Goal: Use online tool/utility: Utilize a website feature to perform a specific function

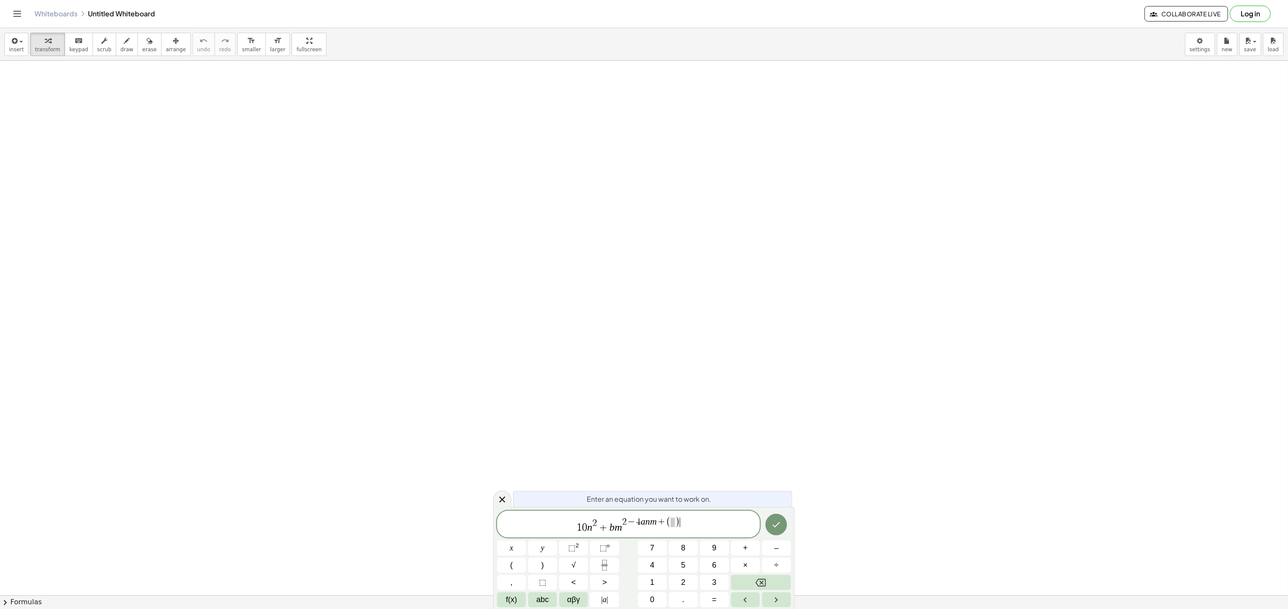
click at [631, 521] on span "−" at bounding box center [631, 522] width 9 height 9
drag, startPoint x: 631, startPoint y: 521, endPoint x: 674, endPoint y: 512, distance: 43.7
click at [681, 528] on span ")" at bounding box center [683, 526] width 6 height 12
click at [773, 523] on icon "Done" at bounding box center [776, 525] width 10 height 10
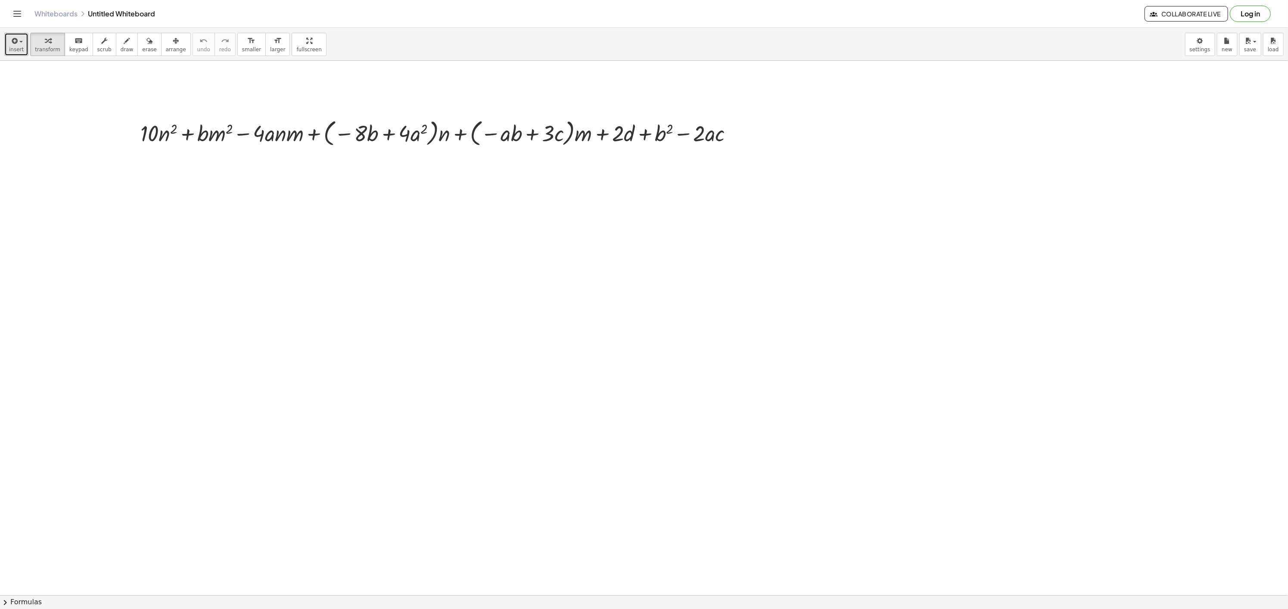
click at [18, 47] on span "insert" at bounding box center [16, 50] width 15 height 6
click at [739, 134] on div at bounding box center [735, 132] width 9 height 9
click at [785, 106] on span "Fix a mistake" at bounding box center [771, 106] width 35 height 7
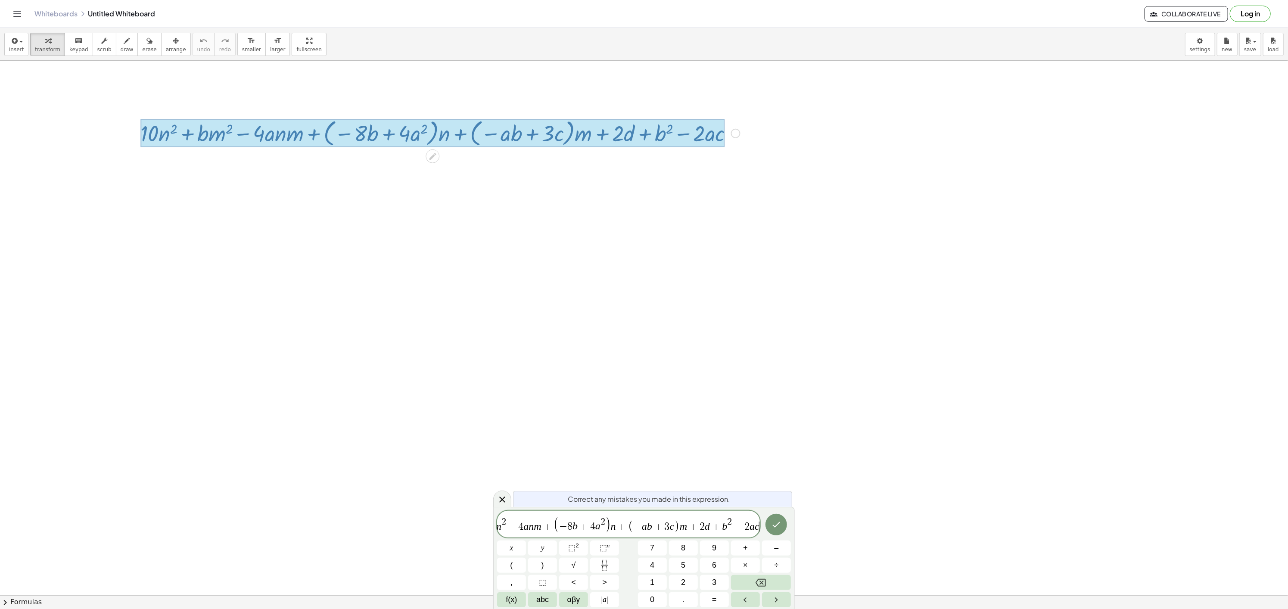
scroll to position [0, 41]
click at [737, 517] on span "1 0 n 2 + b m 2 − 4 a n m + ( − 8 b + 4 a 2 ) n + ( − a b + 3 c ) m + 2 d + b 2…" at bounding box center [628, 525] width 263 height 18
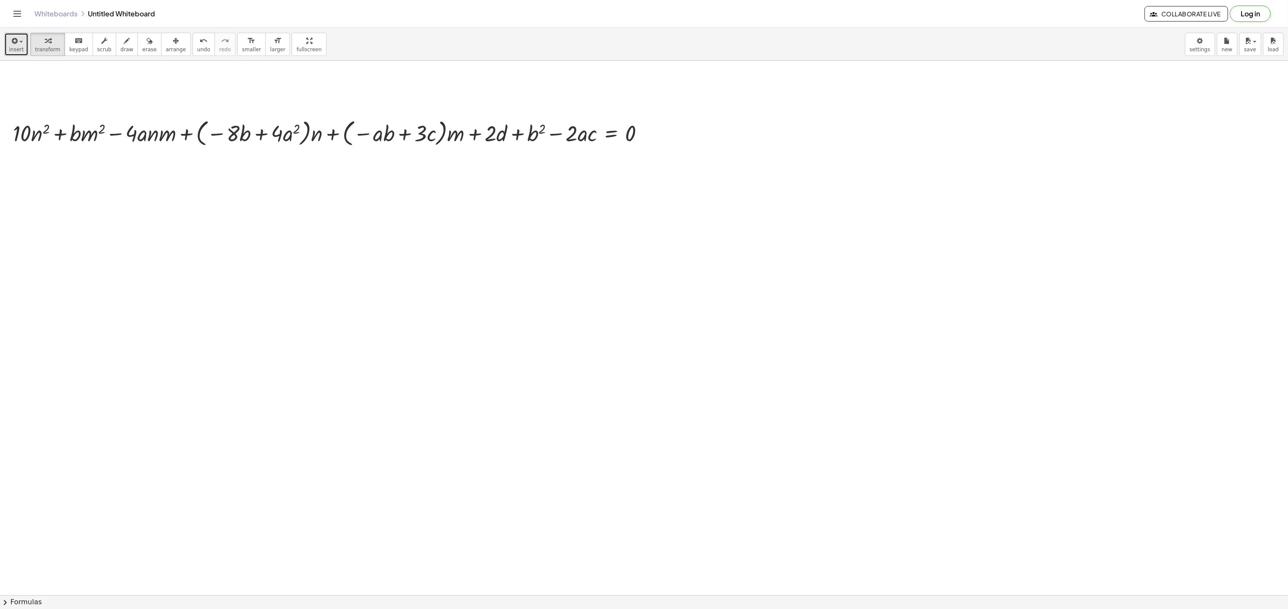
click at [15, 41] on icon "button" at bounding box center [14, 41] width 8 height 10
click at [53, 75] on span "Math Expression" at bounding box center [55, 79] width 50 height 9
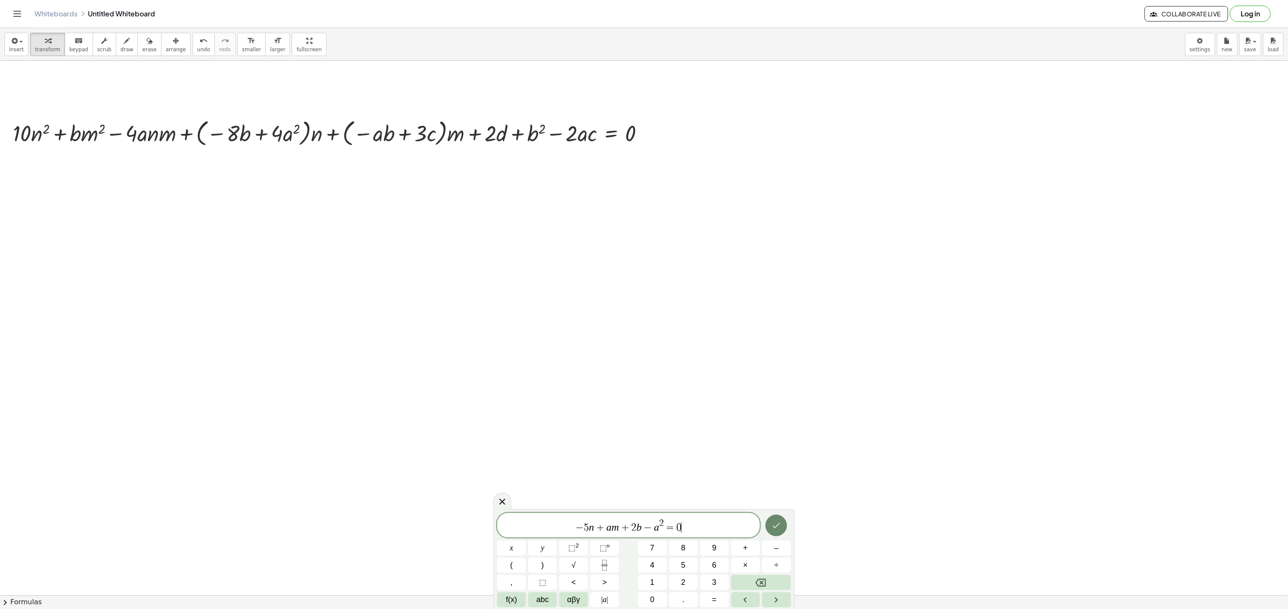
click at [771, 523] on icon "Done" at bounding box center [776, 525] width 10 height 10
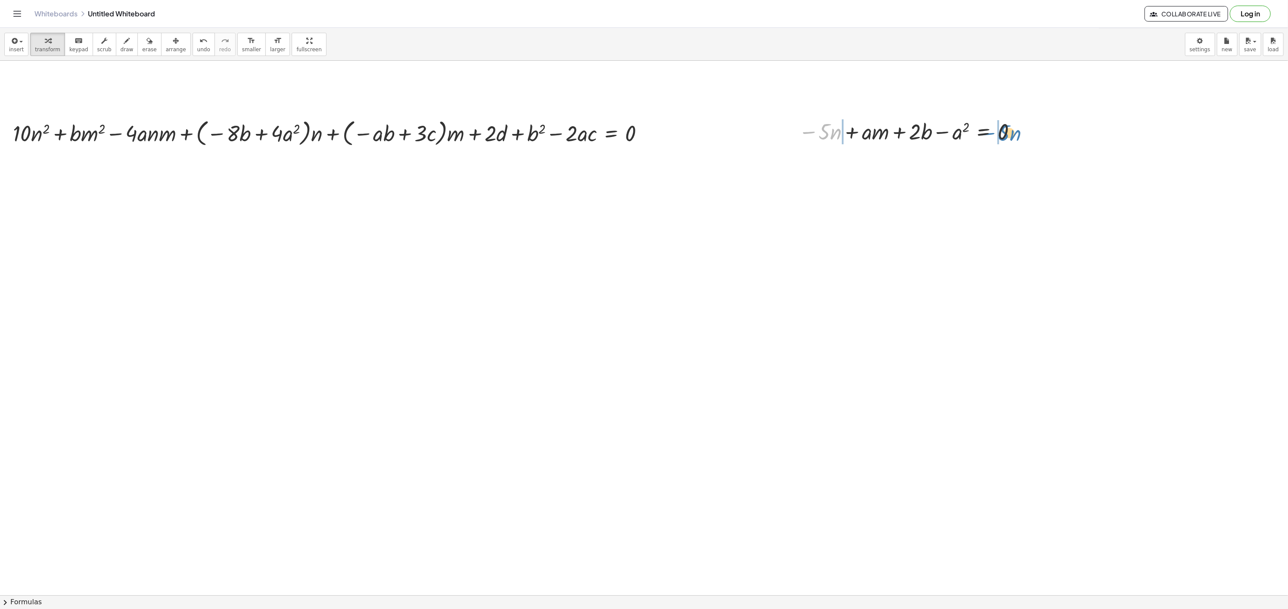
drag, startPoint x: 809, startPoint y: 133, endPoint x: 975, endPoint y: 135, distance: 165.9
click at [975, 135] on div at bounding box center [909, 130] width 230 height 29
click at [814, 166] on div at bounding box center [893, 160] width 285 height 29
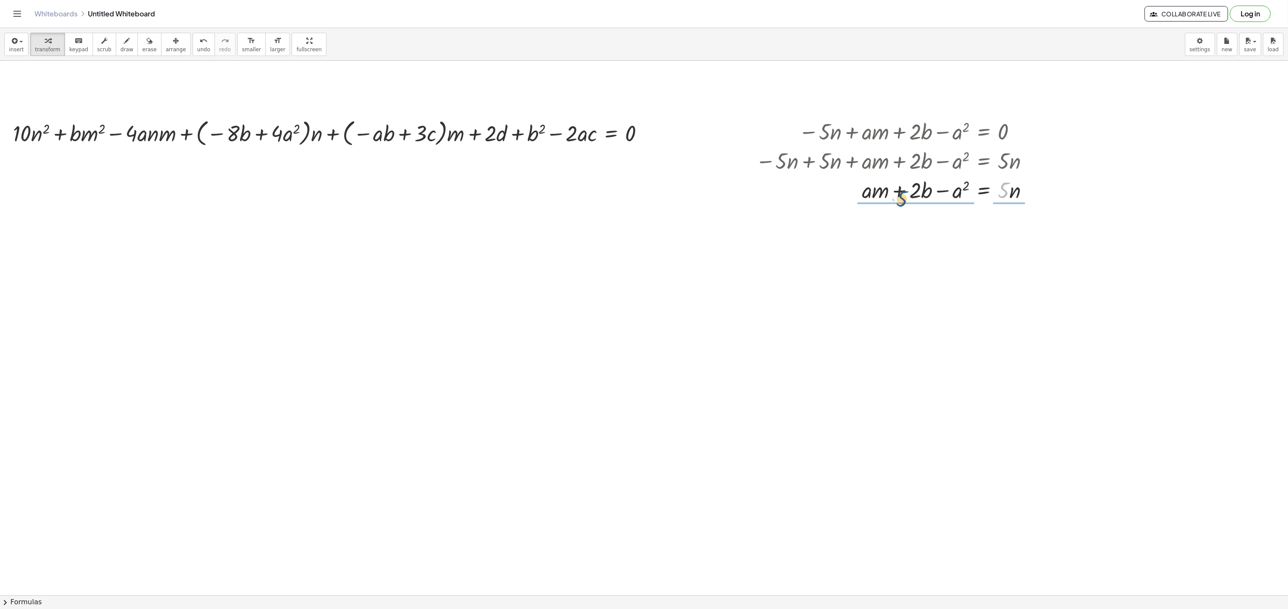
drag, startPoint x: 1007, startPoint y: 188, endPoint x: 904, endPoint y: 197, distance: 103.8
click at [904, 197] on div at bounding box center [895, 189] width 289 height 29
drag, startPoint x: 1014, startPoint y: 233, endPoint x: 1007, endPoint y: 213, distance: 20.8
drag, startPoint x: 924, startPoint y: 272, endPoint x: 42, endPoint y: 135, distance: 892.7
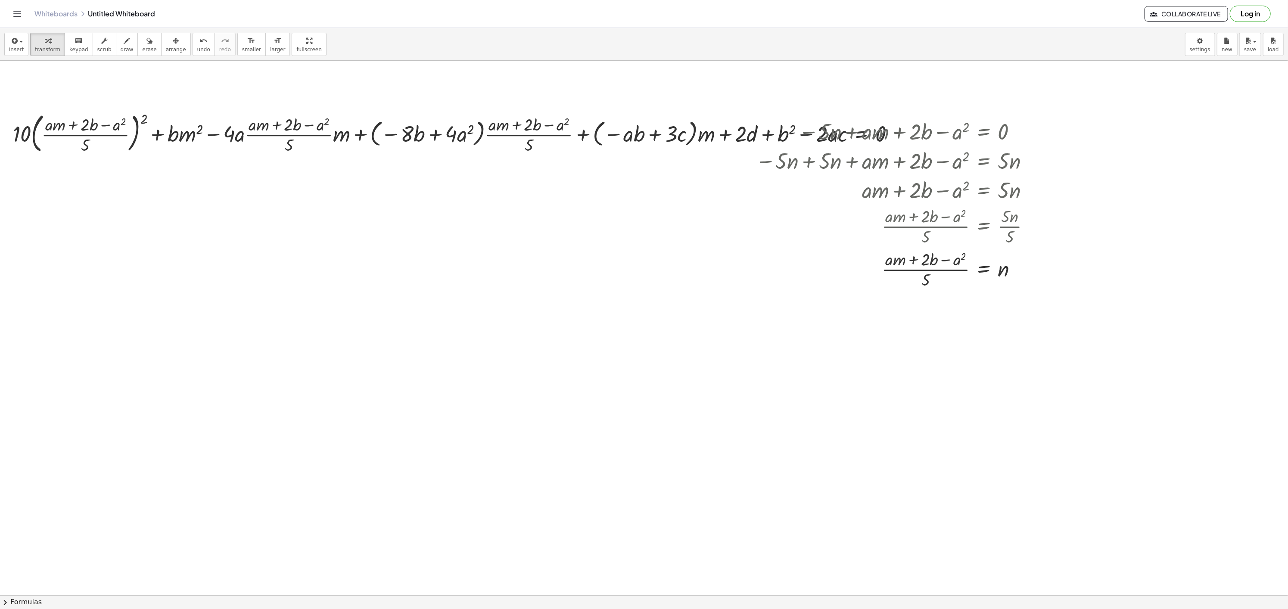
drag, startPoint x: 166, startPoint y: 40, endPoint x: 232, endPoint y: 58, distance: 68.3
click at [173, 40] on icon "button" at bounding box center [176, 41] width 6 height 10
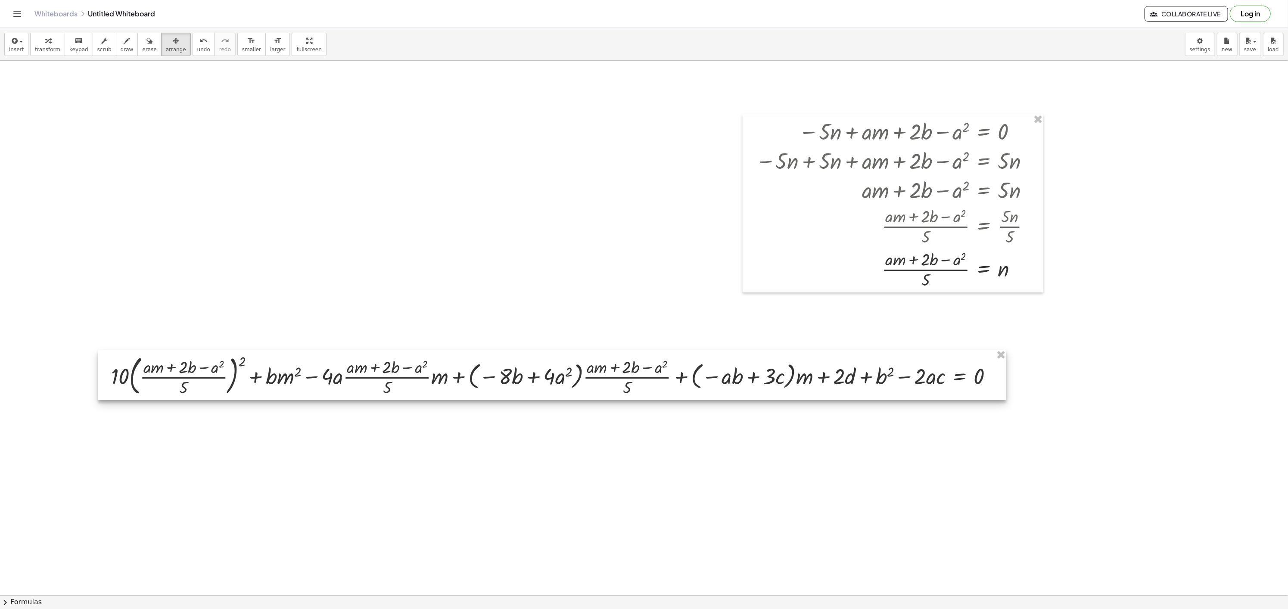
drag, startPoint x: 364, startPoint y: 134, endPoint x: 463, endPoint y: 376, distance: 261.7
click at [463, 376] on div at bounding box center [552, 375] width 908 height 51
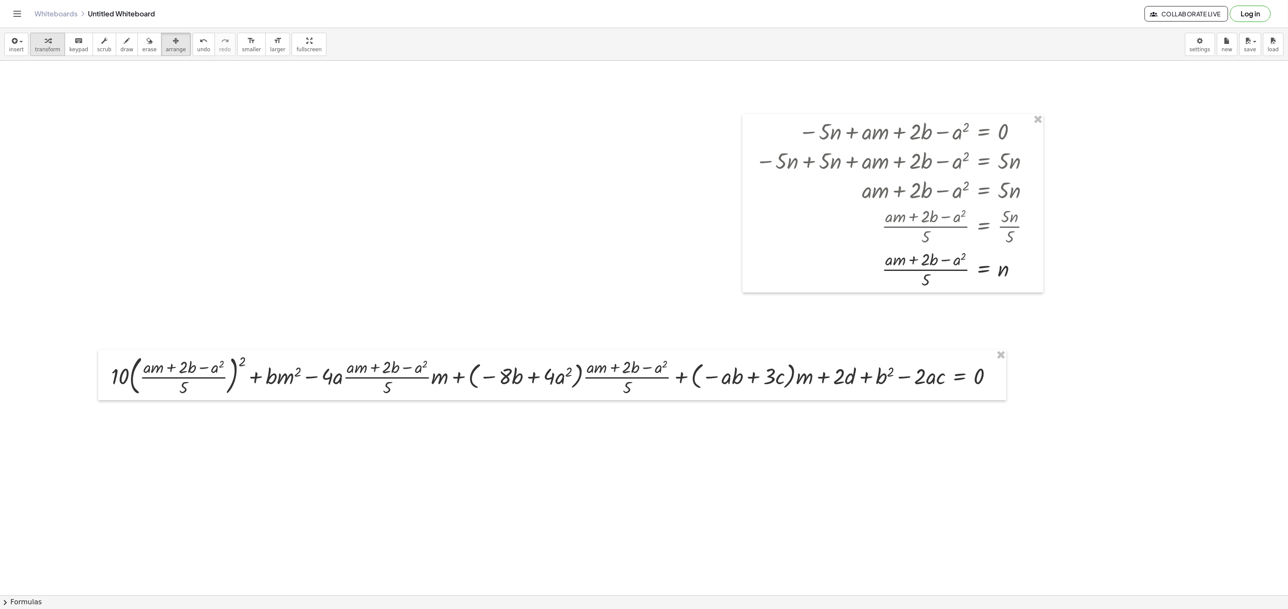
click at [36, 47] on span "transform" at bounding box center [47, 50] width 25 height 6
drag, startPoint x: 240, startPoint y: 366, endPoint x: 220, endPoint y: 364, distance: 20.7
click at [220, 364] on div at bounding box center [555, 375] width 897 height 47
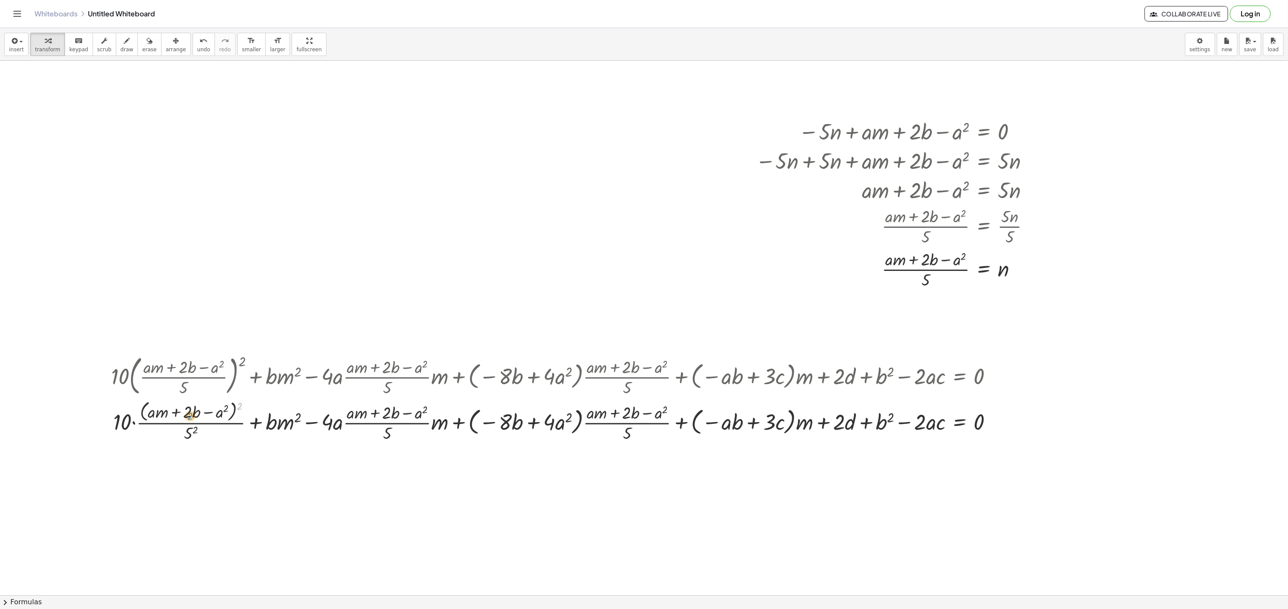
drag, startPoint x: 237, startPoint y: 403, endPoint x: 188, endPoint y: 413, distance: 50.5
click at [188, 413] on div at bounding box center [555, 421] width 897 height 46
click at [985, 421] on div at bounding box center [555, 421] width 897 height 46
click at [992, 422] on div "Fix a mistake Transform line Copy line as LaTeX Copy derivation as LaTeX Expand…" at bounding box center [995, 421] width 9 height 9
click at [1041, 400] on span "Transform line" at bounding box center [1033, 401] width 38 height 7
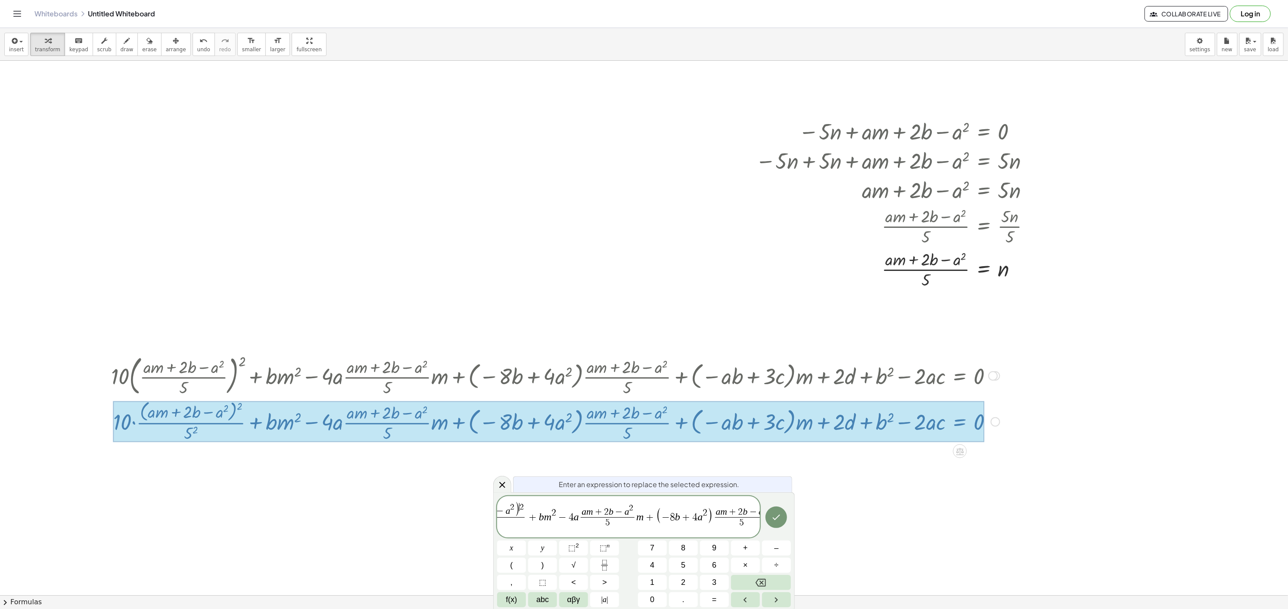
click at [580, 501] on span "1 0 · ( a m + 2 b − a 2 ) ​ 2 5 2 ​ + b m 2 − 4 a a m + 2 b − a 2 5 ​ m + ( − 8…" at bounding box center [628, 517] width 263 height 32
drag, startPoint x: 575, startPoint y: 505, endPoint x: 604, endPoint y: 504, distance: 28.5
click at [520, 506] on span ")" at bounding box center [516, 510] width 5 height 16
click at [525, 503] on span "( a m + 2 b − a 2 ) 2 ​" at bounding box center [491, 509] width 68 height 15
click at [514, 514] on span "a m + ​ 2 b − a 2" at bounding box center [489, 509] width 52 height 13
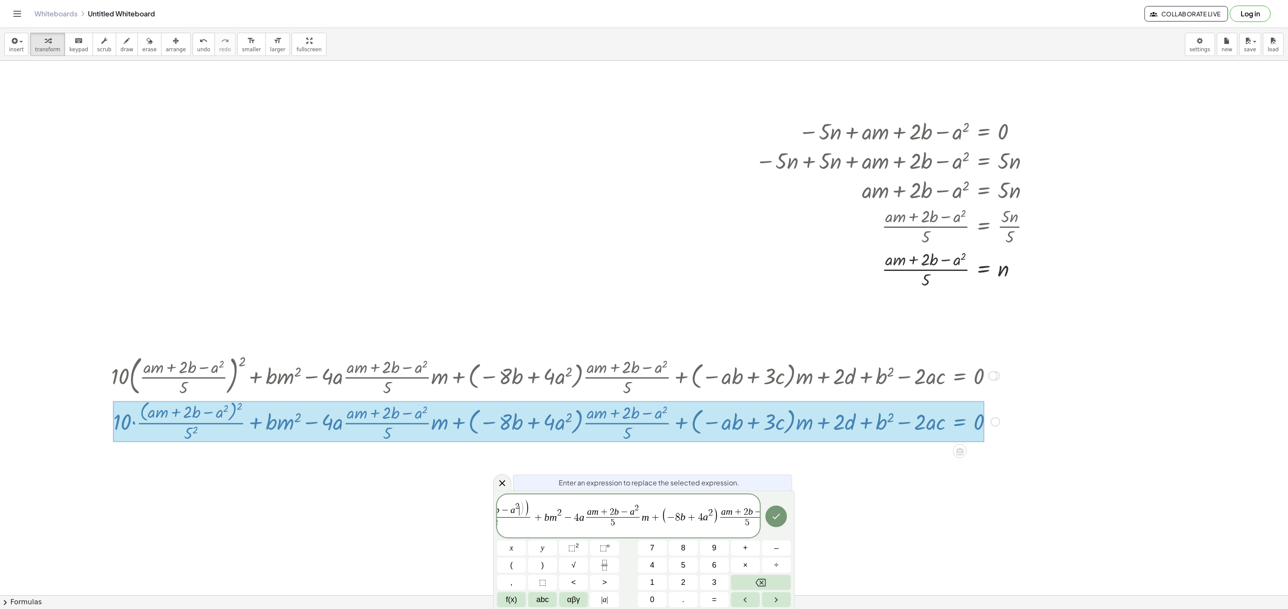
click at [524, 516] on span ")" at bounding box center [521, 509] width 5 height 16
drag, startPoint x: 576, startPoint y: 507, endPoint x: 548, endPoint y: 508, distance: 28.0
click at [502, 474] on div at bounding box center [502, 482] width 18 height 17
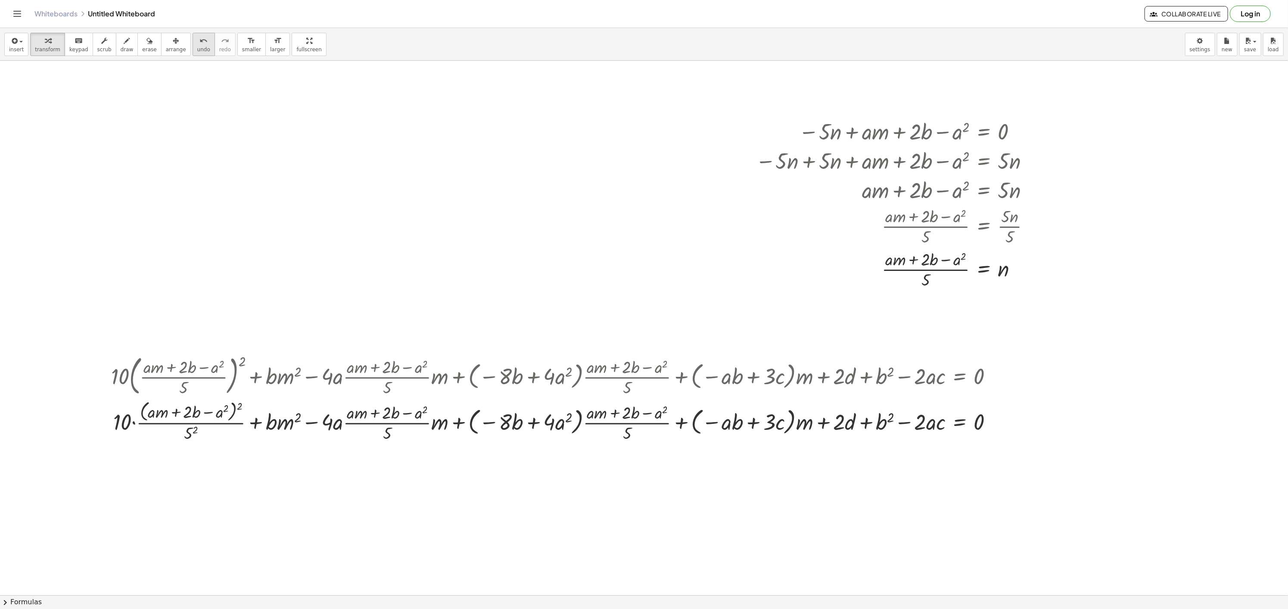
click at [193, 42] on button "undo undo" at bounding box center [204, 44] width 22 height 23
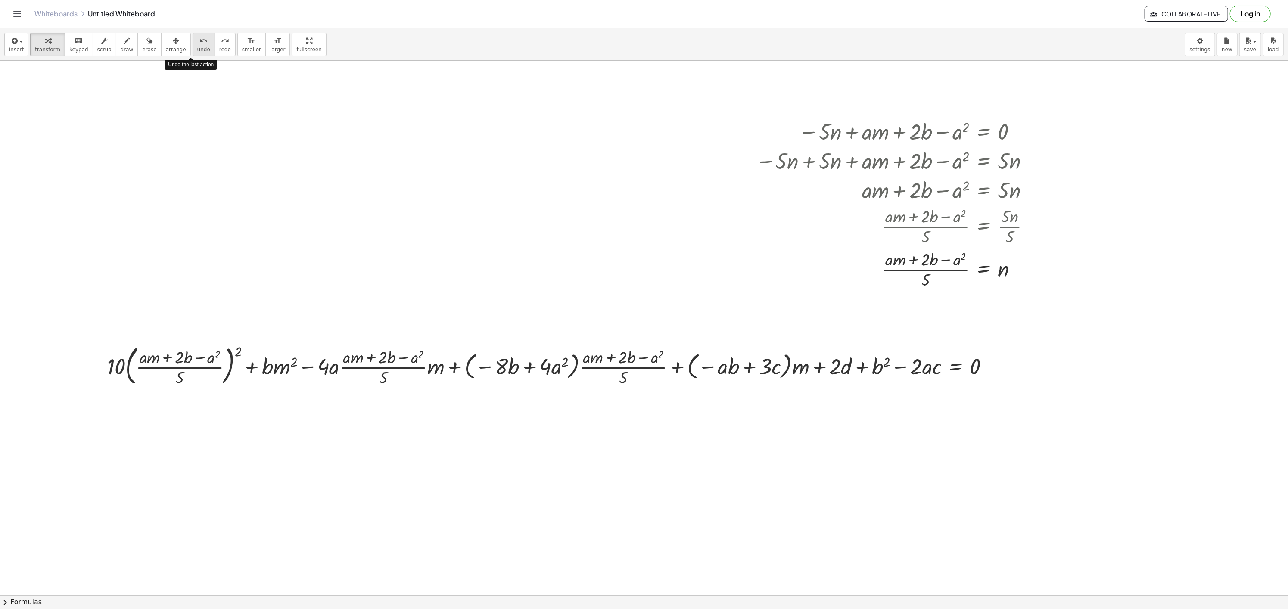
click at [193, 42] on button "undo undo" at bounding box center [204, 44] width 22 height 23
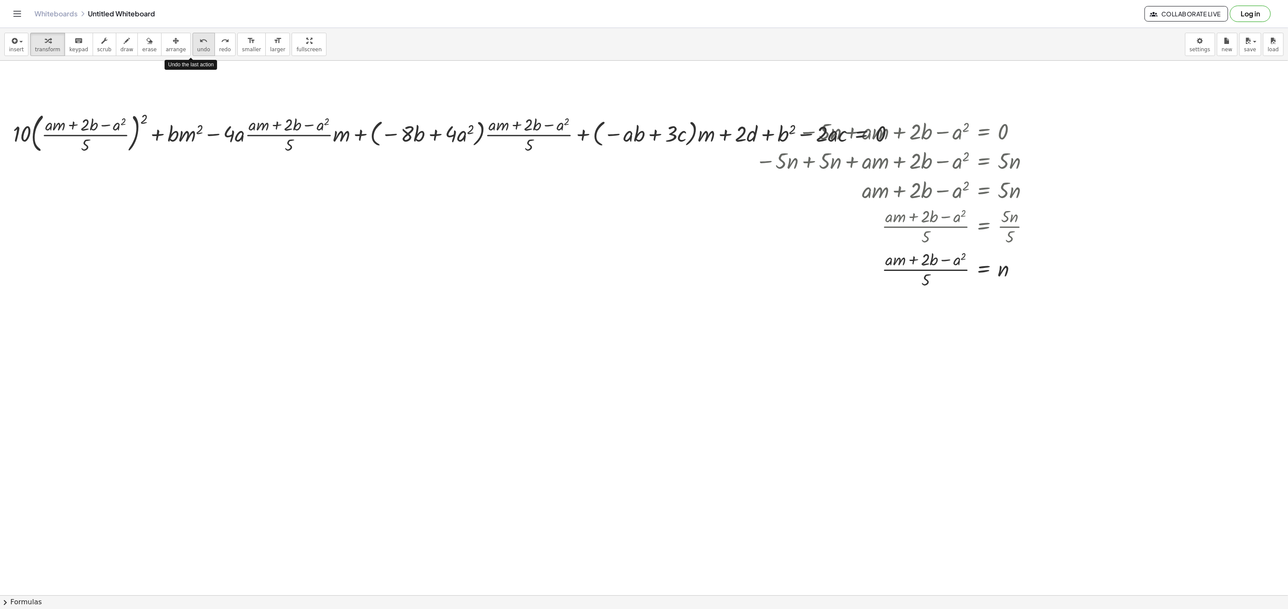
click at [193, 42] on button "undo undo" at bounding box center [204, 44] width 22 height 23
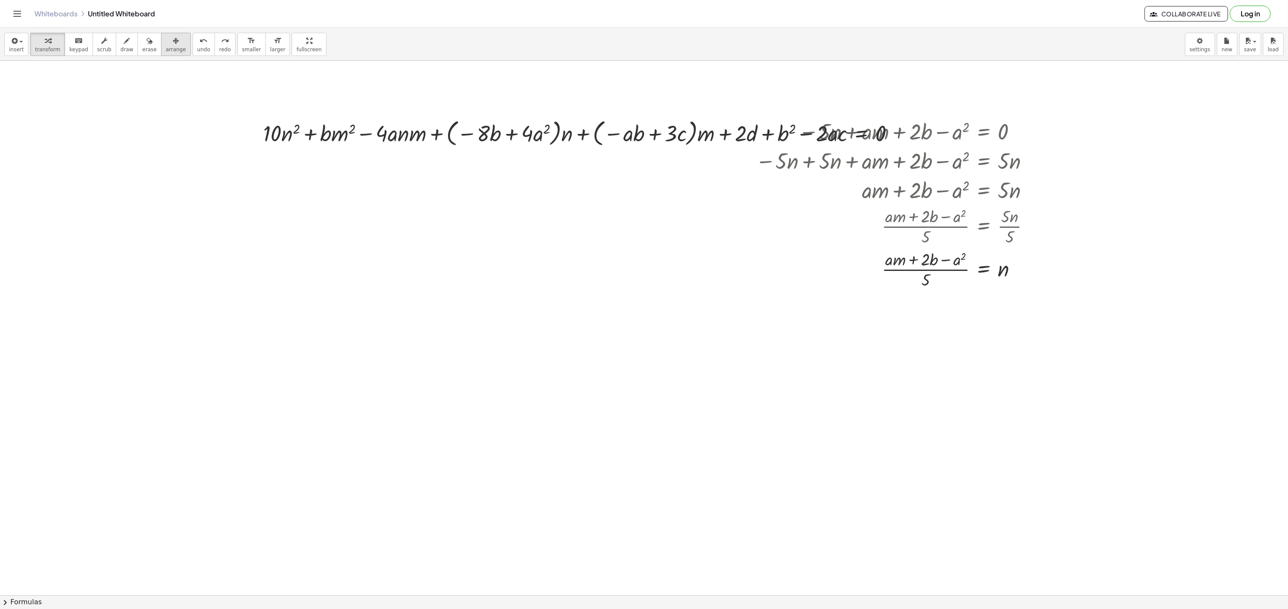
click at [173, 42] on icon "button" at bounding box center [176, 41] width 6 height 10
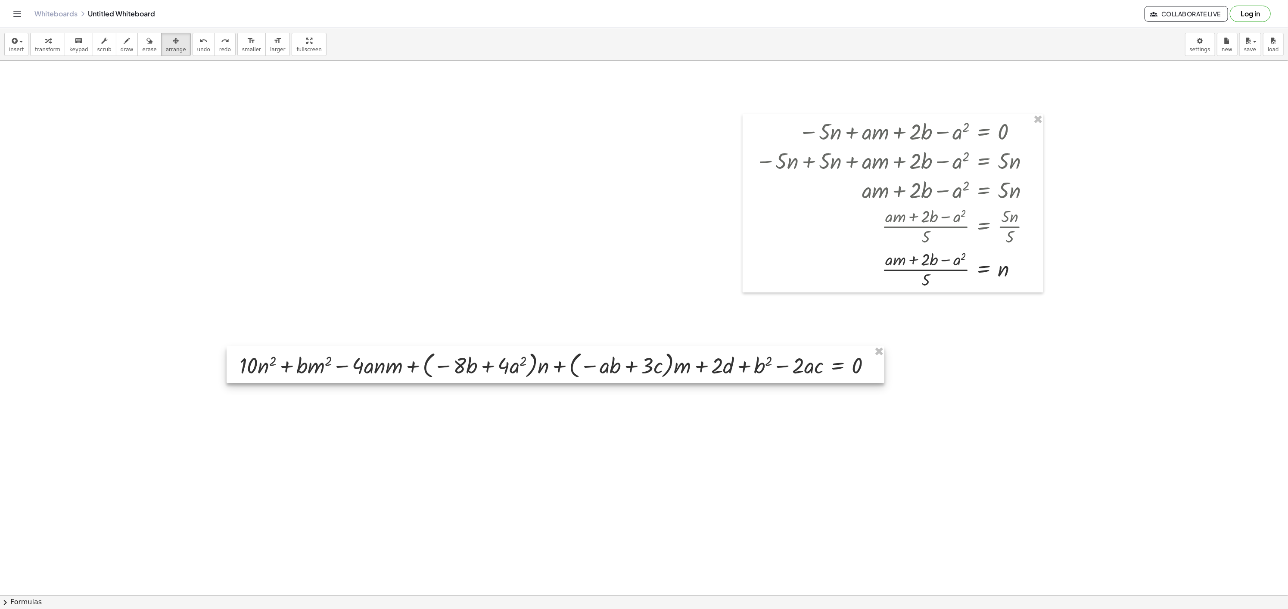
drag, startPoint x: 541, startPoint y: 140, endPoint x: 502, endPoint y: 361, distance: 224.0
click at [518, 373] on div at bounding box center [556, 364] width 658 height 37
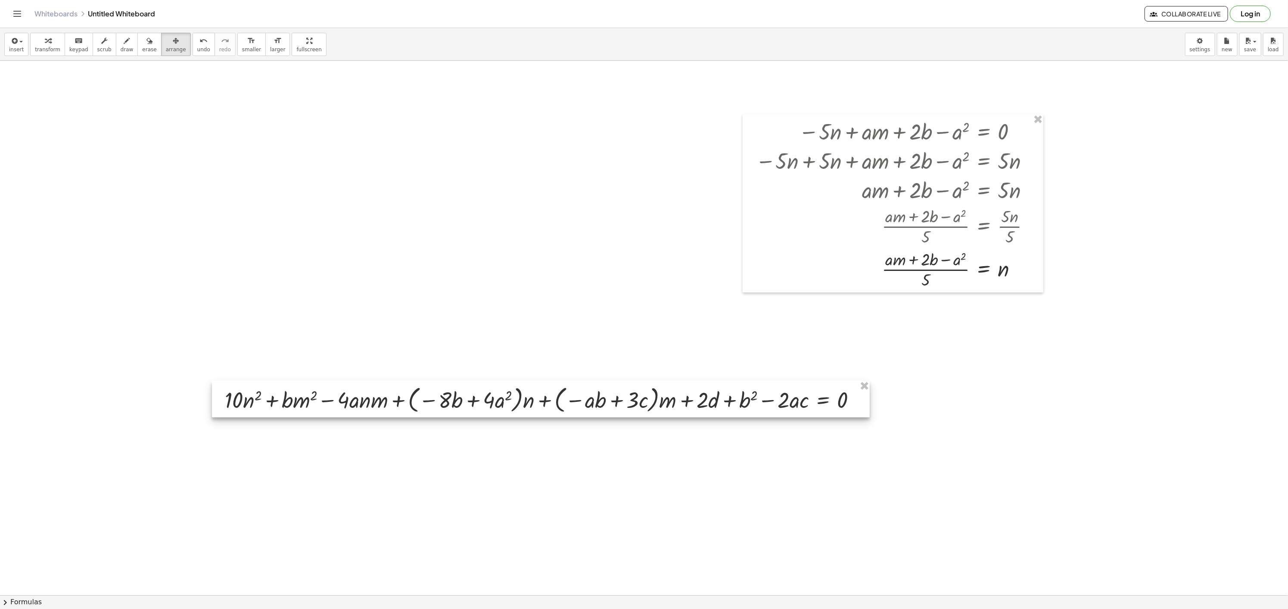
drag, startPoint x: 467, startPoint y: 365, endPoint x: 452, endPoint y: 399, distance: 37.0
click at [452, 399] on div at bounding box center [541, 399] width 658 height 37
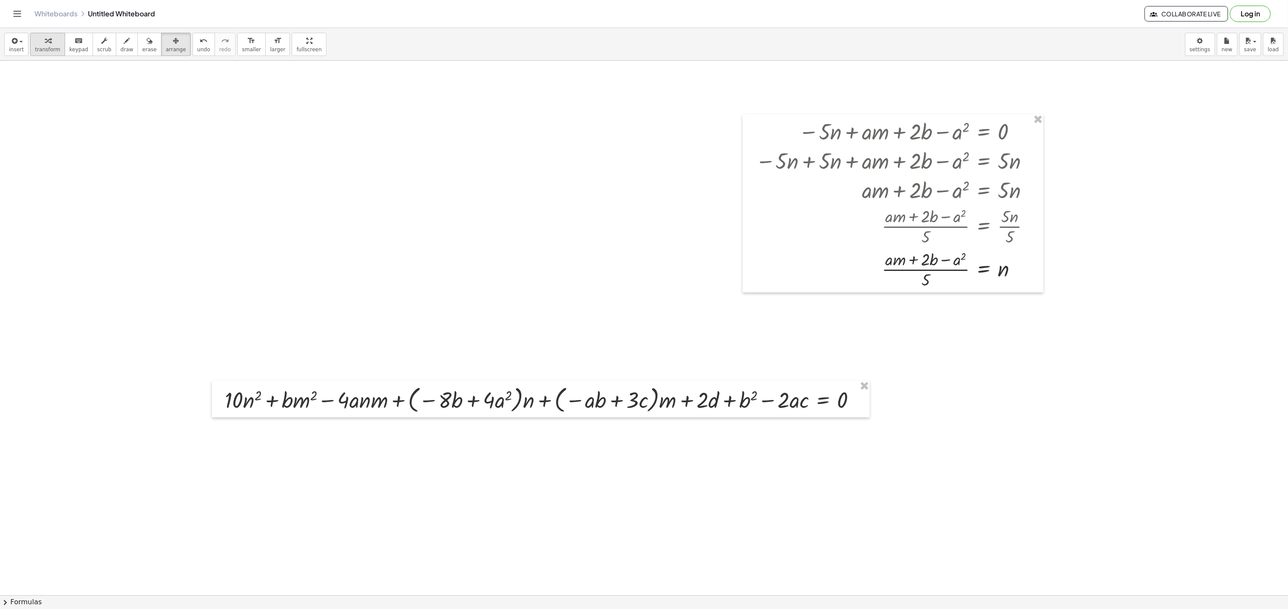
click at [45, 42] on icon "button" at bounding box center [48, 41] width 6 height 10
click at [22, 47] on span "insert" at bounding box center [16, 50] width 15 height 6
click at [37, 74] on link "Math Expression" at bounding box center [47, 78] width 84 height 19
drag, startPoint x: 1000, startPoint y: 273, endPoint x: 141, endPoint y: 137, distance: 870.0
click at [218, 168] on div at bounding box center [218, 168] width 9 height 9
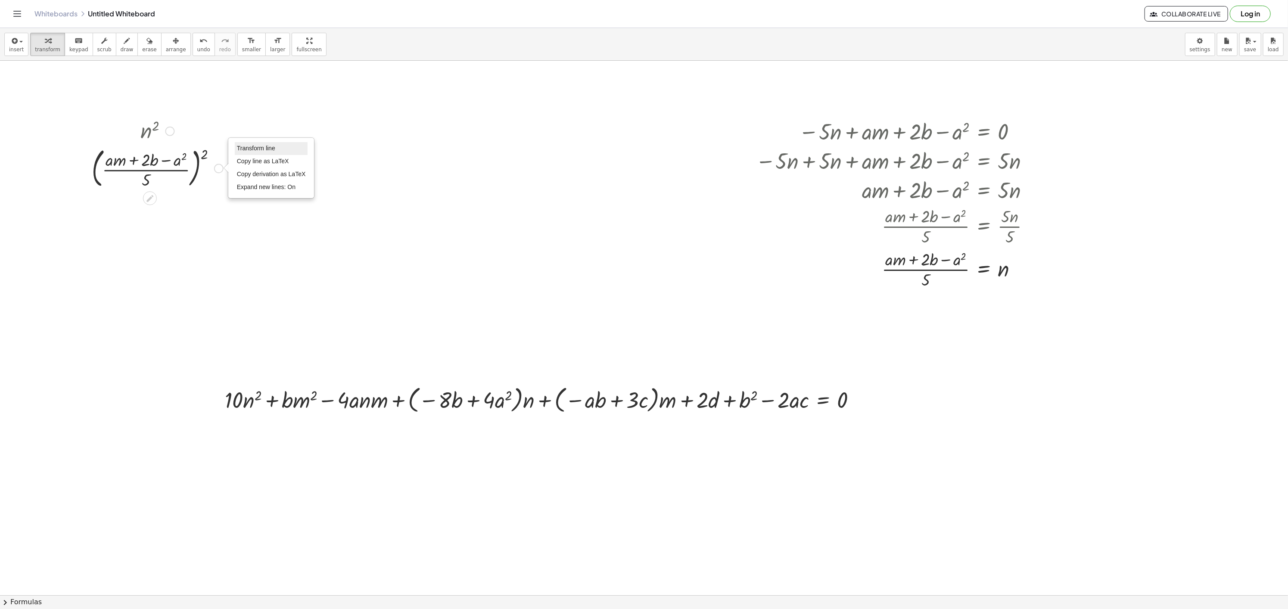
click at [276, 148] on li "Transform line" at bounding box center [271, 148] width 73 height 13
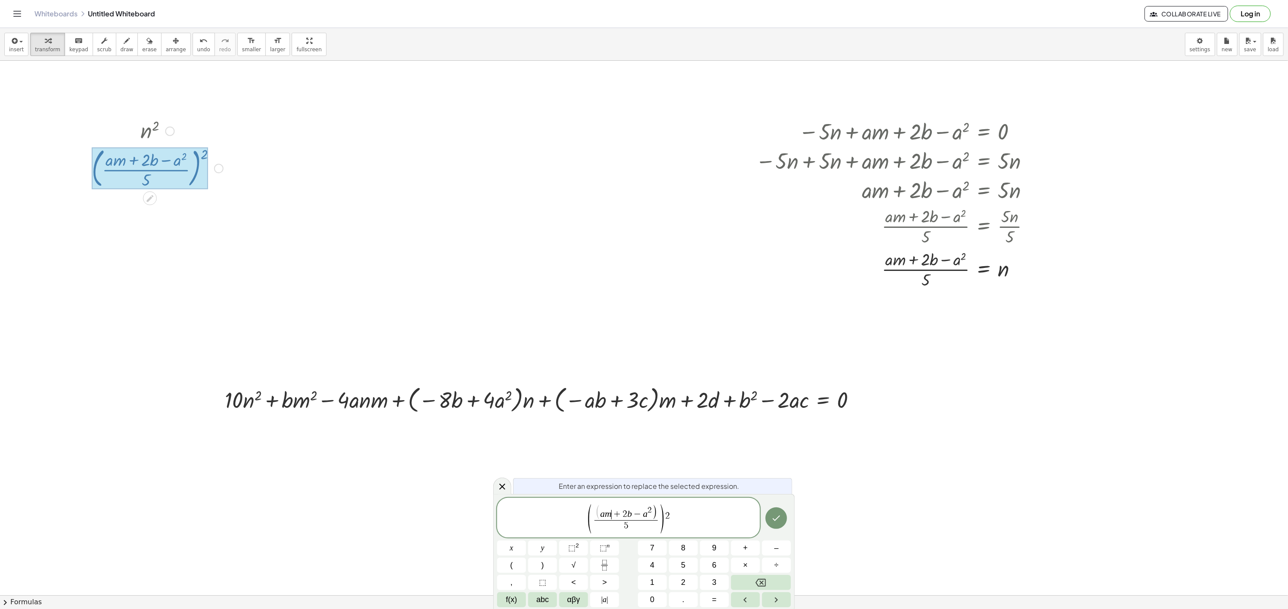
click at [618, 506] on span "( a m ​ + 2 b − a 2 )" at bounding box center [626, 512] width 62 height 15
click at [773, 521] on icon "Done" at bounding box center [776, 518] width 10 height 10
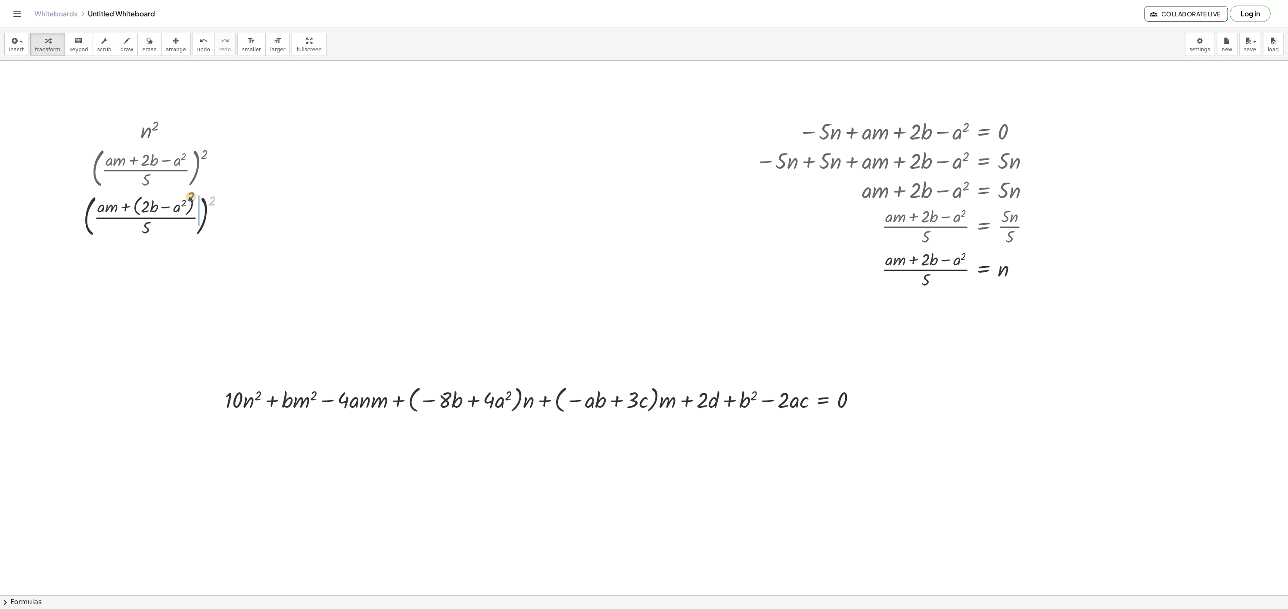
drag, startPoint x: 212, startPoint y: 202, endPoint x: 190, endPoint y: 198, distance: 22.0
click at [190, 198] on div at bounding box center [157, 215] width 156 height 49
drag, startPoint x: 204, startPoint y: 249, endPoint x: 118, endPoint y: 262, distance: 87.2
click at [118, 262] on div at bounding box center [157, 264] width 156 height 48
click at [221, 264] on div "Transform line Copy line as LaTeX Copy derivation as LaTeX Expand new lines: On" at bounding box center [222, 264] width 9 height 9
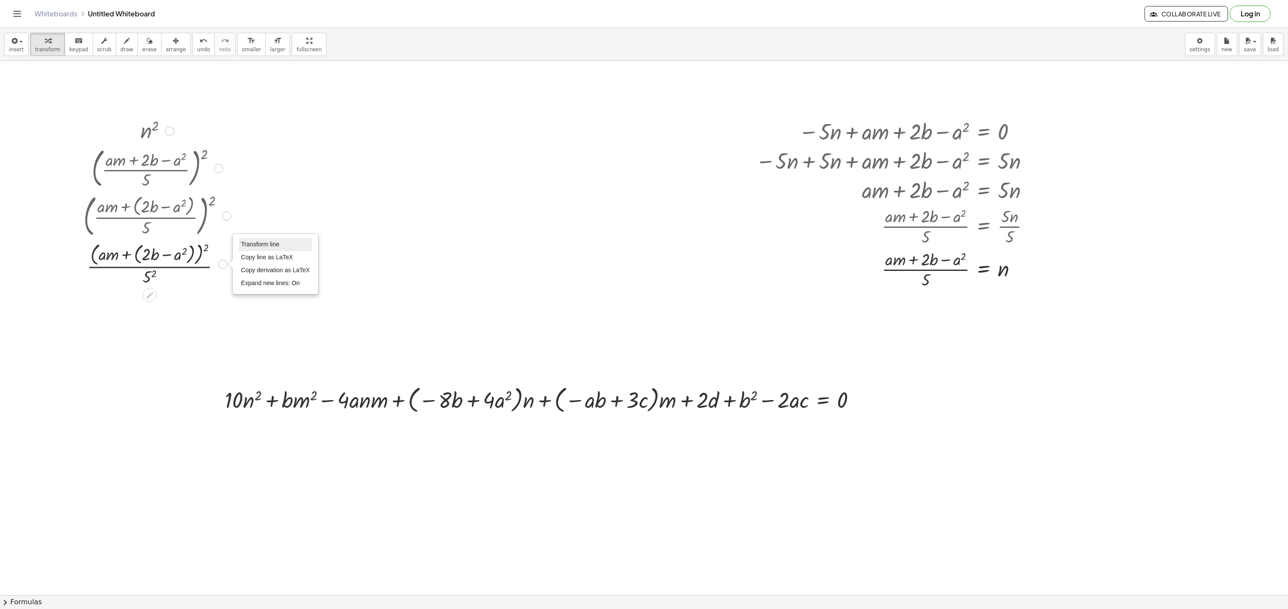
click at [270, 249] on li "Transform line" at bounding box center [275, 244] width 73 height 13
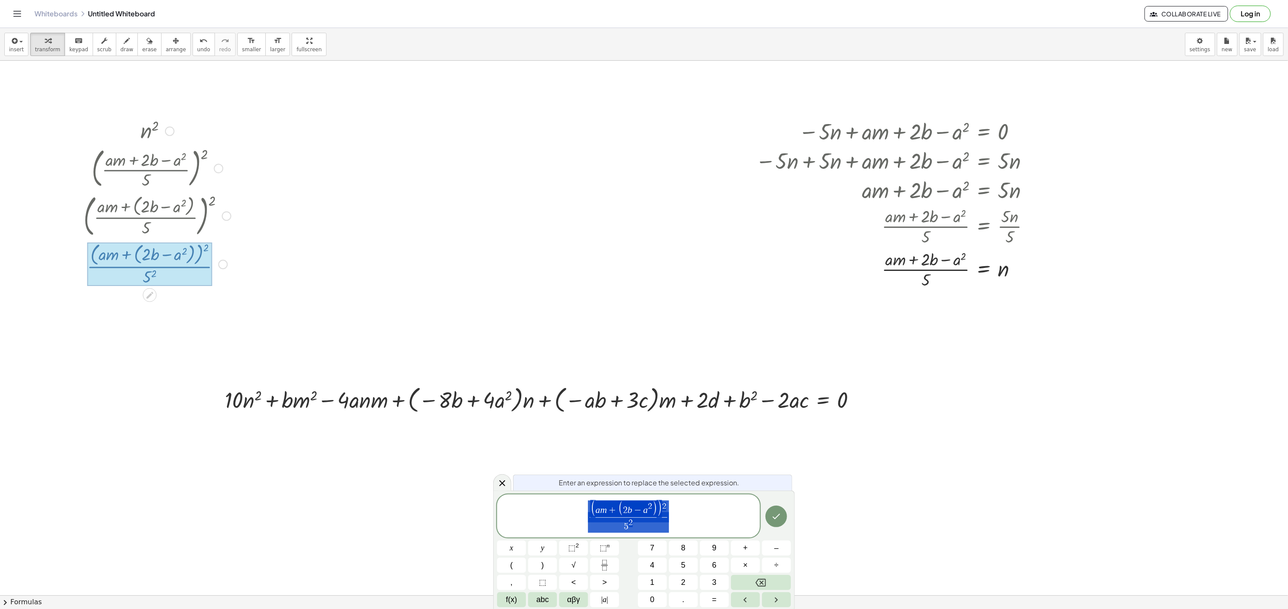
click at [613, 499] on div "( a m + ( 2 b − a 2 ) ) 2 5 2 ​" at bounding box center [628, 516] width 263 height 43
click at [619, 506] on span "+" at bounding box center [617, 510] width 11 height 9
click at [776, 514] on icon "Done" at bounding box center [776, 516] width 10 height 10
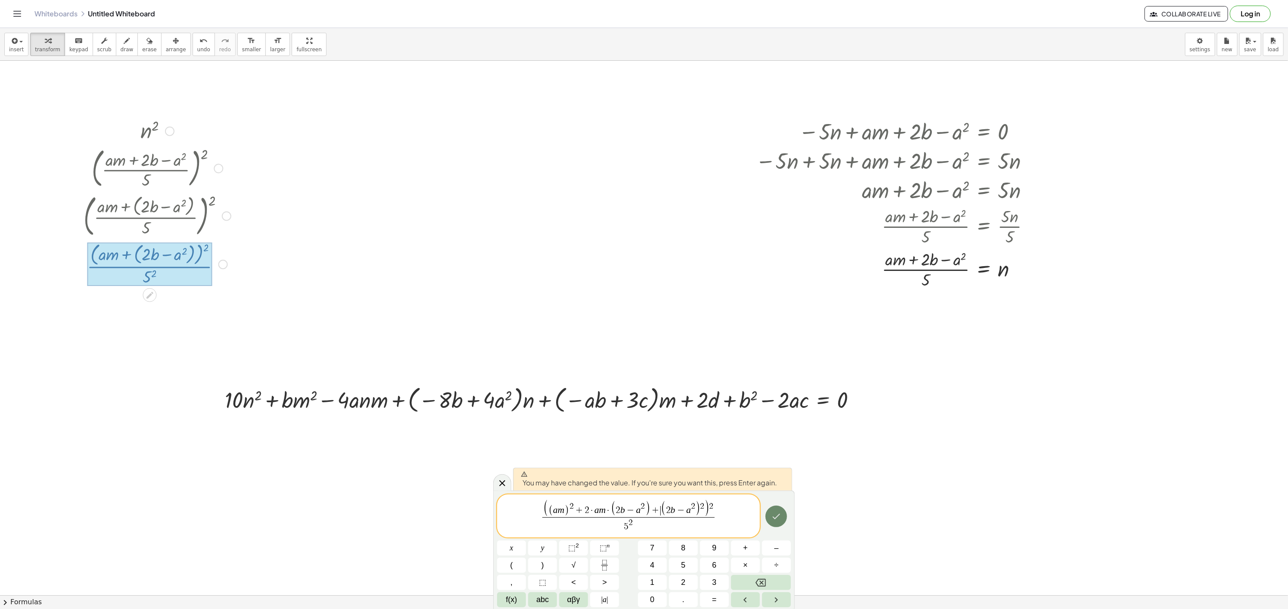
click at [776, 514] on icon "Done" at bounding box center [776, 516] width 10 height 10
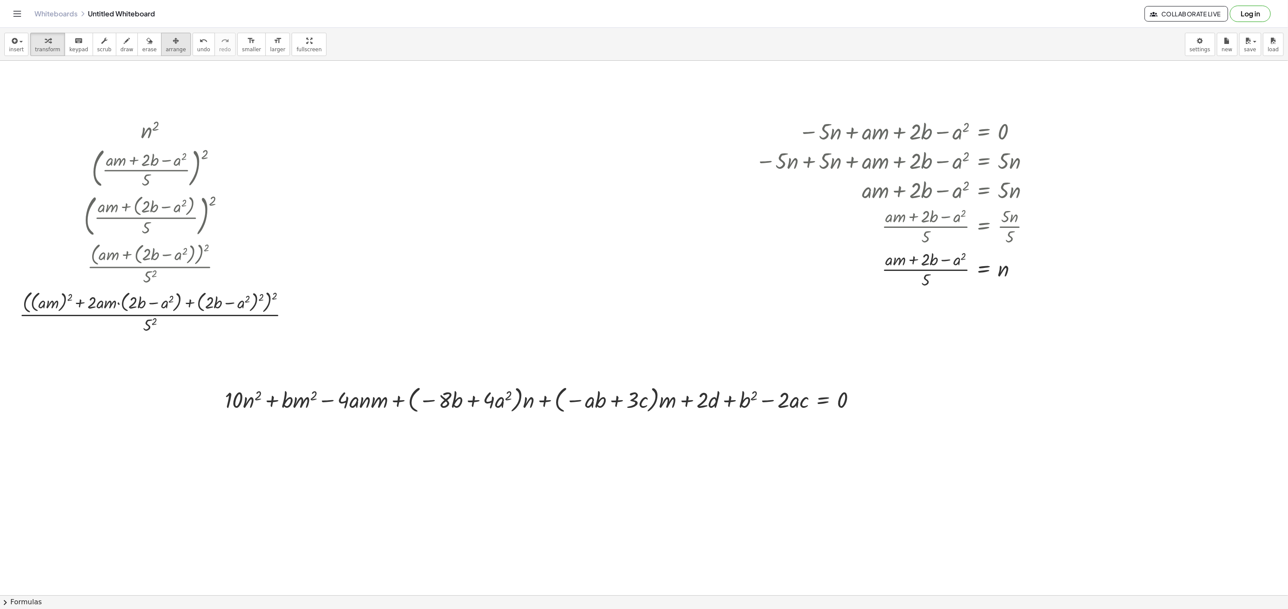
click at [171, 51] on span "arrange" at bounding box center [176, 50] width 20 height 6
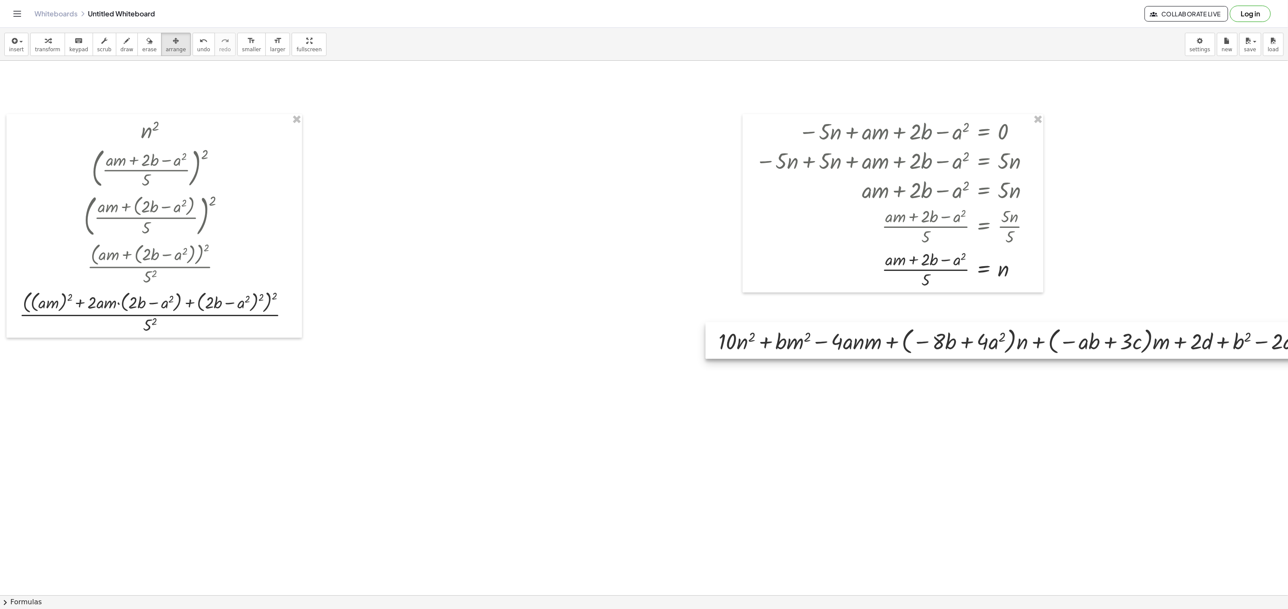
drag, startPoint x: 400, startPoint y: 392, endPoint x: 840, endPoint y: 321, distance: 445.5
click at [847, 327] on div at bounding box center [1035, 340] width 658 height 37
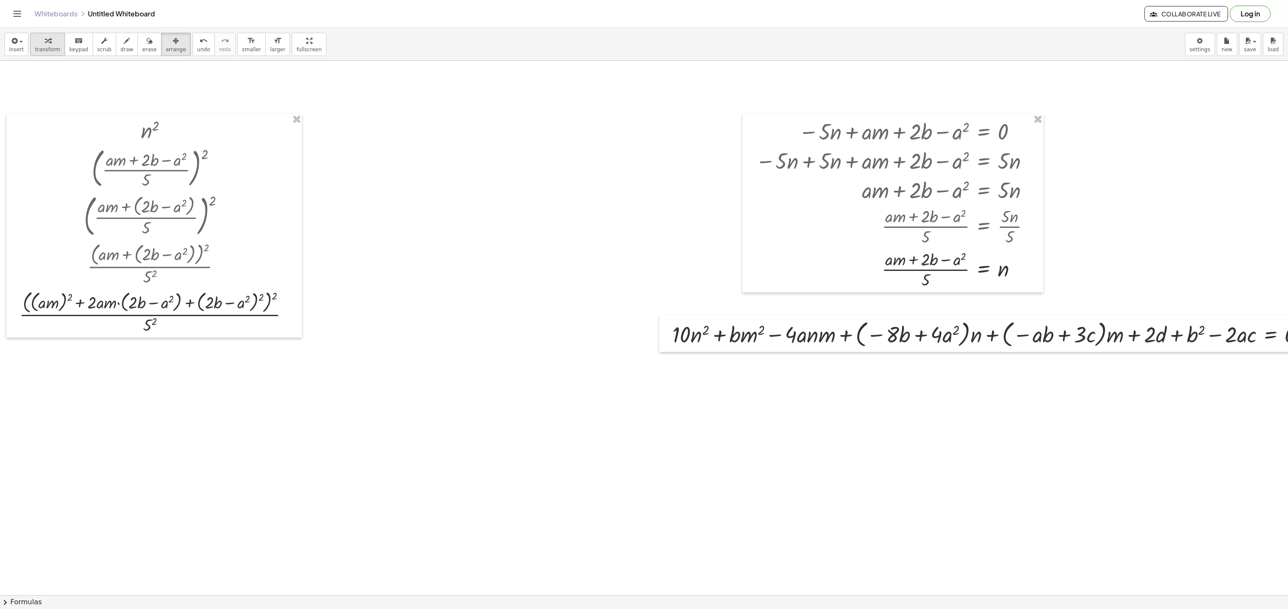
click at [58, 53] on button "transform" at bounding box center [47, 44] width 35 height 23
click at [290, 312] on div "Transform line Copy line as LaTeX Copy derivation as LaTeX Expand new lines: On" at bounding box center [290, 312] width 9 height 9
drag, startPoint x: 335, startPoint y: 255, endPoint x: 319, endPoint y: 268, distance: 21.4
click at [289, 314] on div "Transform line Copy line as LaTeX Copy derivation as LaTeX Expand new lines: On" at bounding box center [290, 312] width 9 height 9
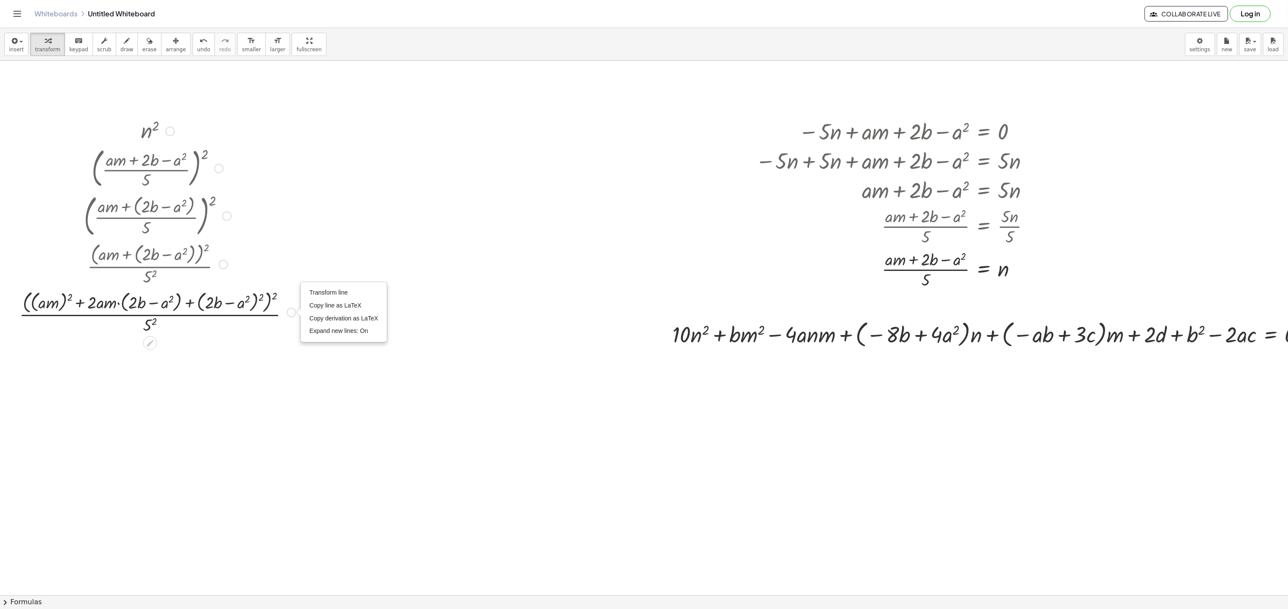
click at [323, 286] on div "Transform line Copy line as LaTeX Copy derivation as LaTeX Expand new lines: On" at bounding box center [343, 312] width 85 height 59
click at [323, 290] on span "Transform line" at bounding box center [328, 292] width 38 height 7
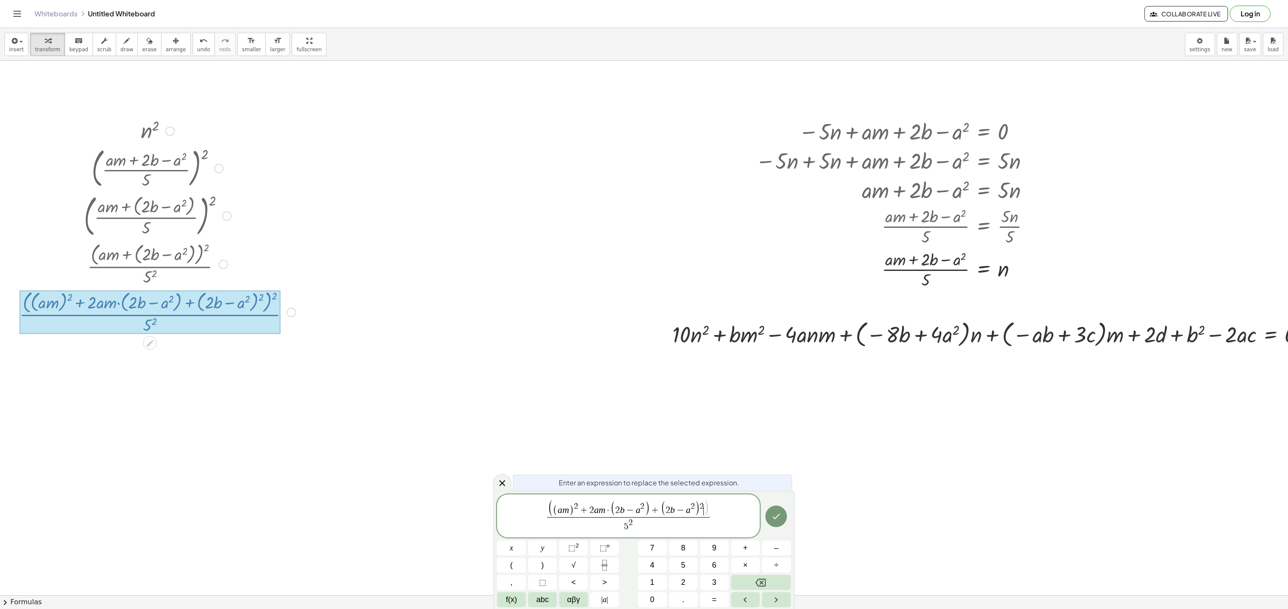
click at [552, 507] on span "( ( a m ) 2 + 2 a m · ( 2 b − a 2 ) + ( 2 b − a 2 ) 2 ​ )" at bounding box center [628, 509] width 161 height 17
click at [768, 513] on button "Done" at bounding box center [776, 518] width 22 height 22
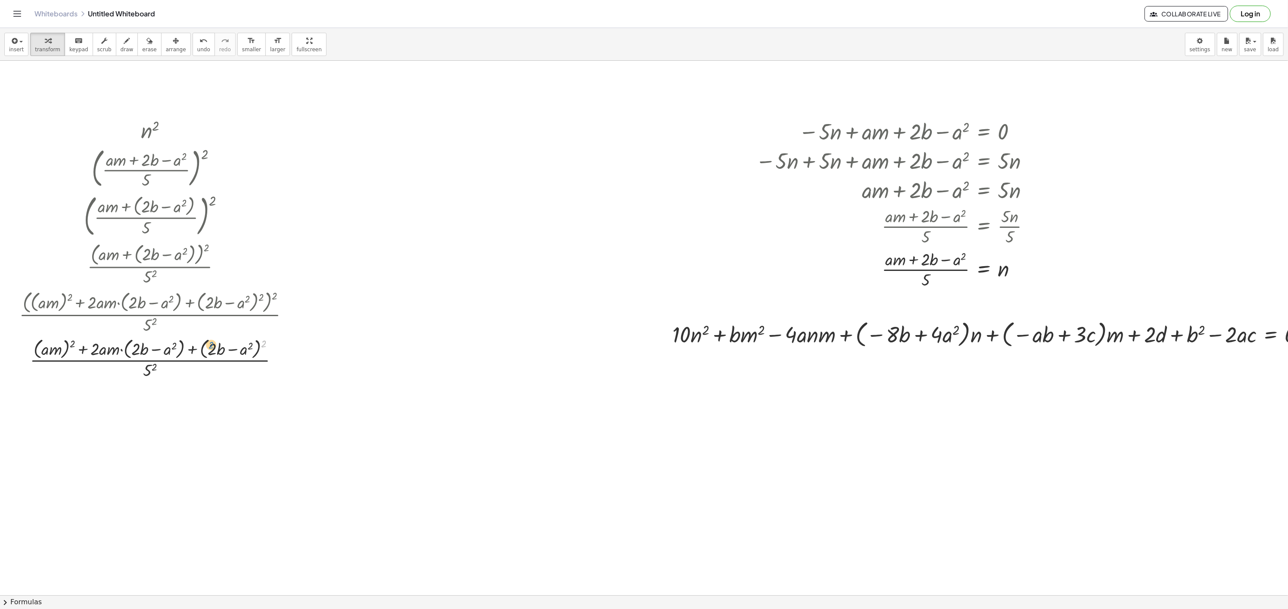
drag, startPoint x: 264, startPoint y: 340, endPoint x: 210, endPoint y: 342, distance: 53.9
click at [210, 342] on div at bounding box center [157, 359] width 285 height 46
click at [68, 350] on div at bounding box center [157, 359] width 285 height 46
click at [70, 346] on div at bounding box center [157, 359] width 285 height 46
drag, startPoint x: 70, startPoint y: 343, endPoint x: 80, endPoint y: 339, distance: 10.8
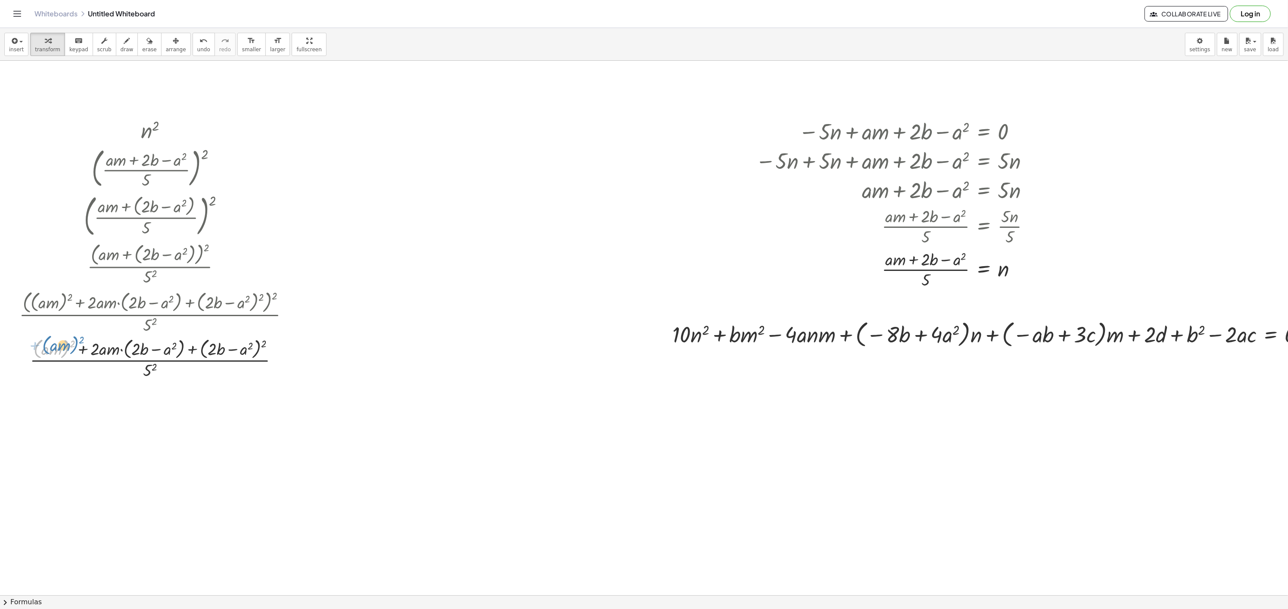
click at [80, 339] on div at bounding box center [157, 359] width 285 height 46
drag, startPoint x: 73, startPoint y: 344, endPoint x: 45, endPoint y: 345, distance: 27.6
click at [45, 345] on div at bounding box center [157, 359] width 285 height 46
drag, startPoint x: 118, startPoint y: 395, endPoint x: 80, endPoint y: 392, distance: 38.0
click at [80, 392] on div at bounding box center [157, 404] width 285 height 46
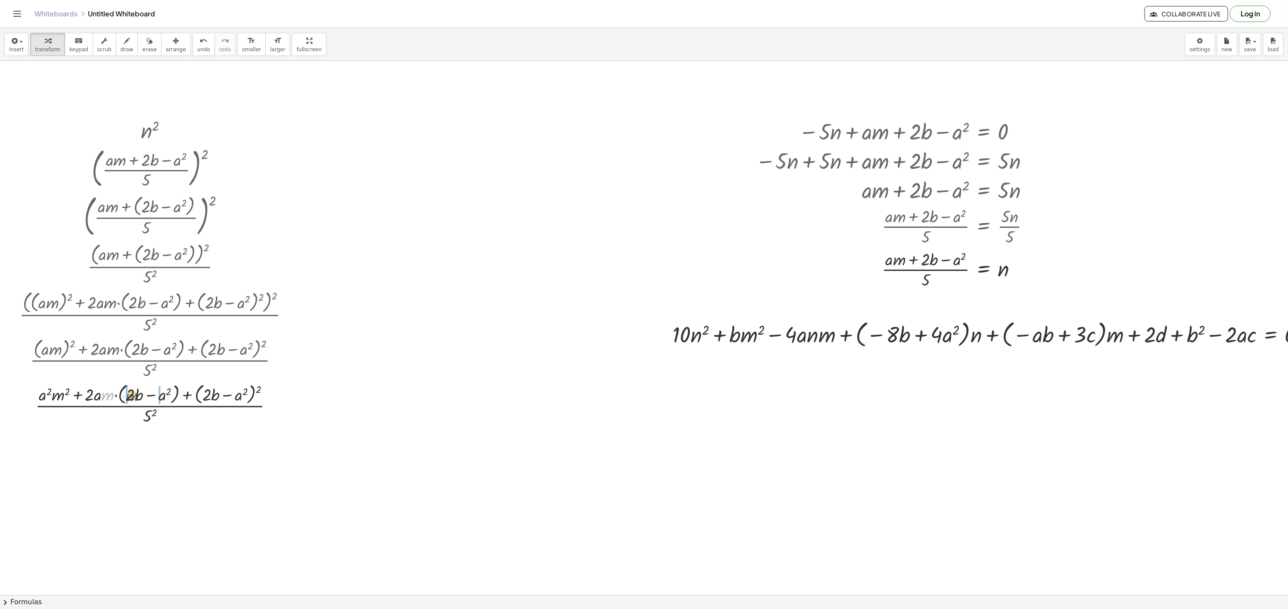
drag, startPoint x: 106, startPoint y: 395, endPoint x: 129, endPoint y: 395, distance: 22.8
click at [129, 395] on div at bounding box center [157, 404] width 285 height 46
drag, startPoint x: 89, startPoint y: 448, endPoint x: 109, endPoint y: 447, distance: 19.4
click at [109, 447] on div at bounding box center [157, 449] width 285 height 46
drag, startPoint x: 79, startPoint y: 439, endPoint x: 93, endPoint y: 441, distance: 13.8
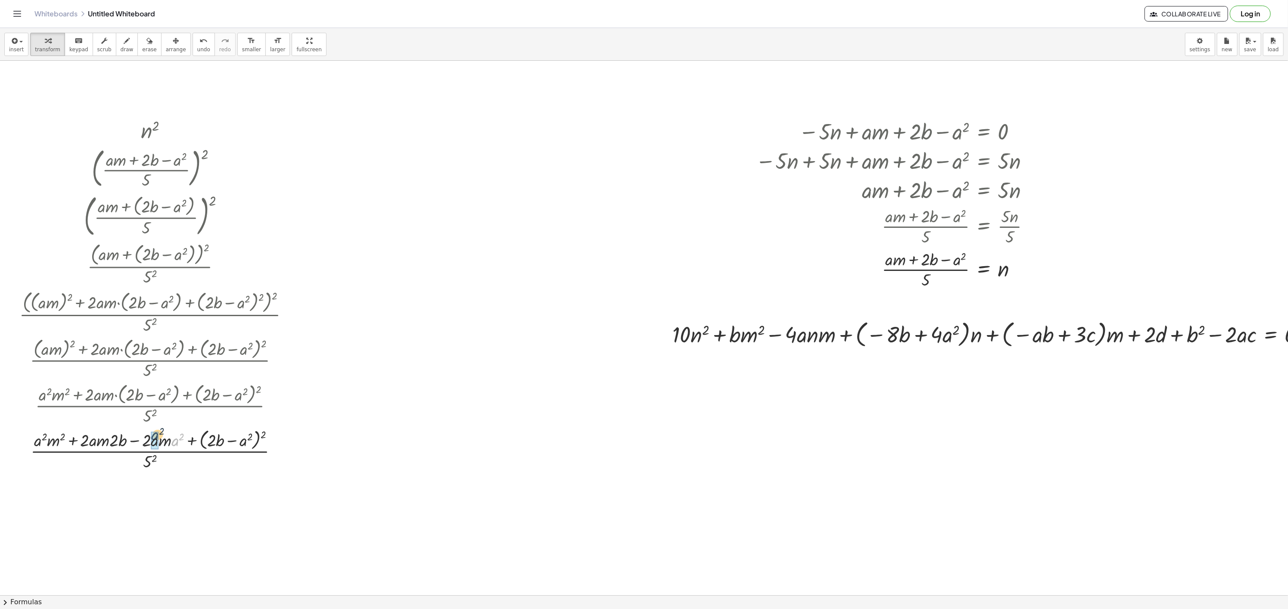
drag, startPoint x: 175, startPoint y: 441, endPoint x: 154, endPoint y: 435, distance: 21.5
drag, startPoint x: 120, startPoint y: 485, endPoint x: 92, endPoint y: 486, distance: 27.6
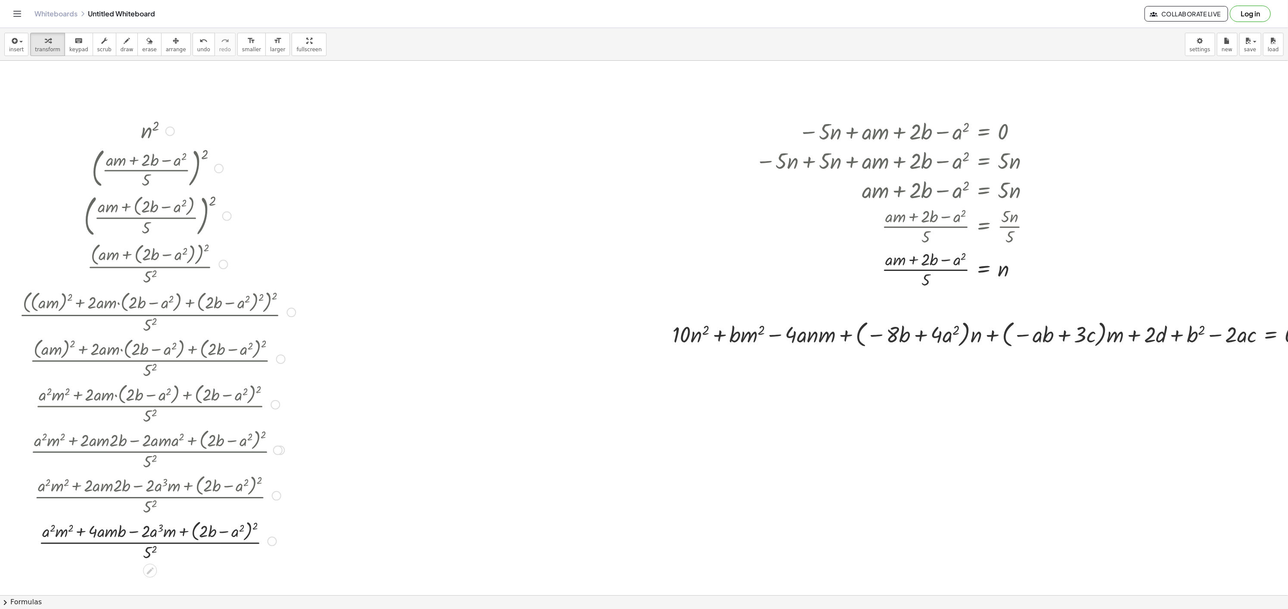
click at [268, 544] on div "Transform line Copy line as LaTeX Copy derivation as LaTeX Expand new lines: On" at bounding box center [272, 541] width 9 height 9
click at [325, 520] on span "Transform line" at bounding box center [309, 521] width 38 height 7
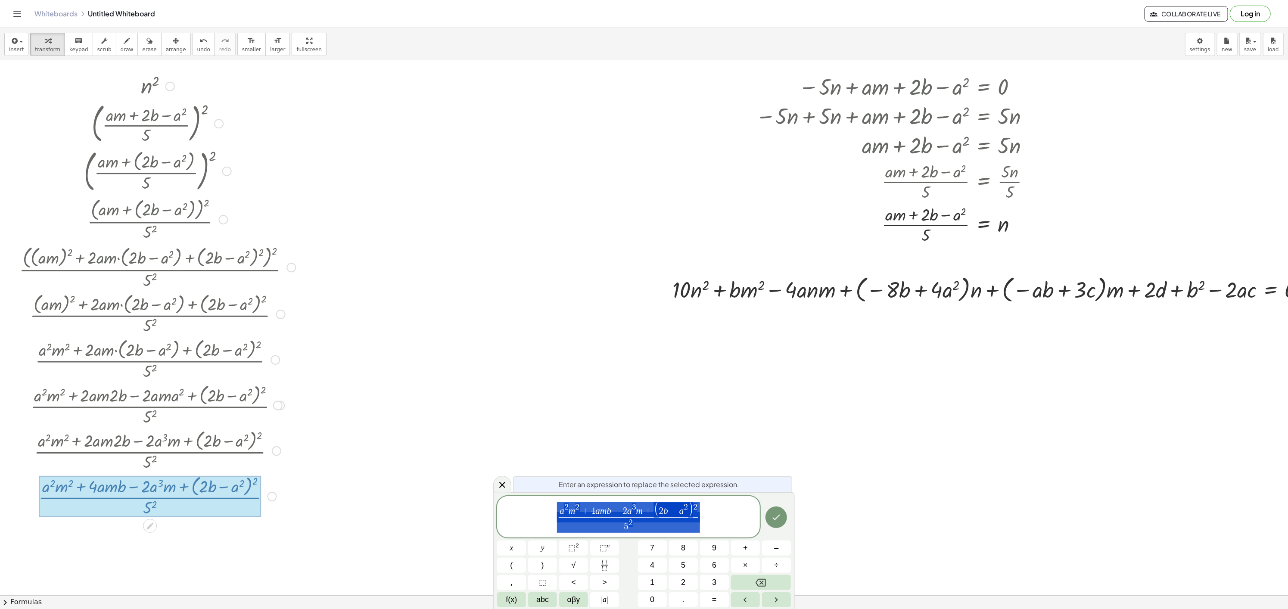
scroll to position [49, 0]
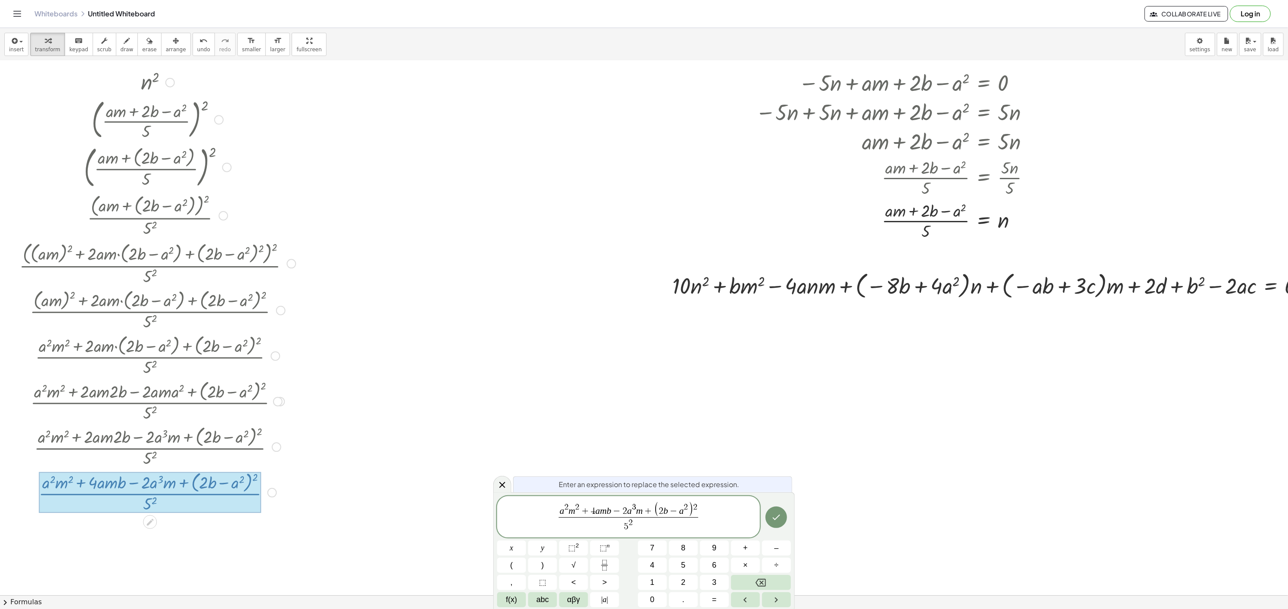
click at [694, 510] on span "2" at bounding box center [695, 507] width 4 height 8
click at [662, 511] on span "2" at bounding box center [663, 511] width 5 height 9
click at [666, 513] on var "b" at bounding box center [668, 512] width 5 height 10
click at [770, 515] on button "Done" at bounding box center [776, 518] width 22 height 22
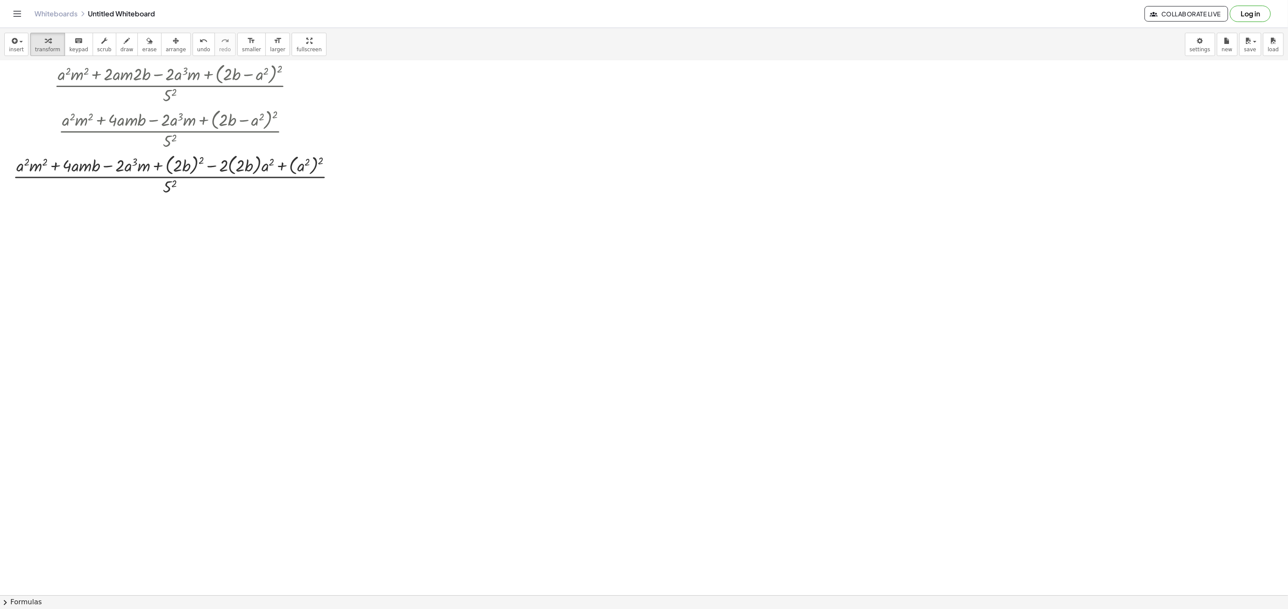
scroll to position [422, 0]
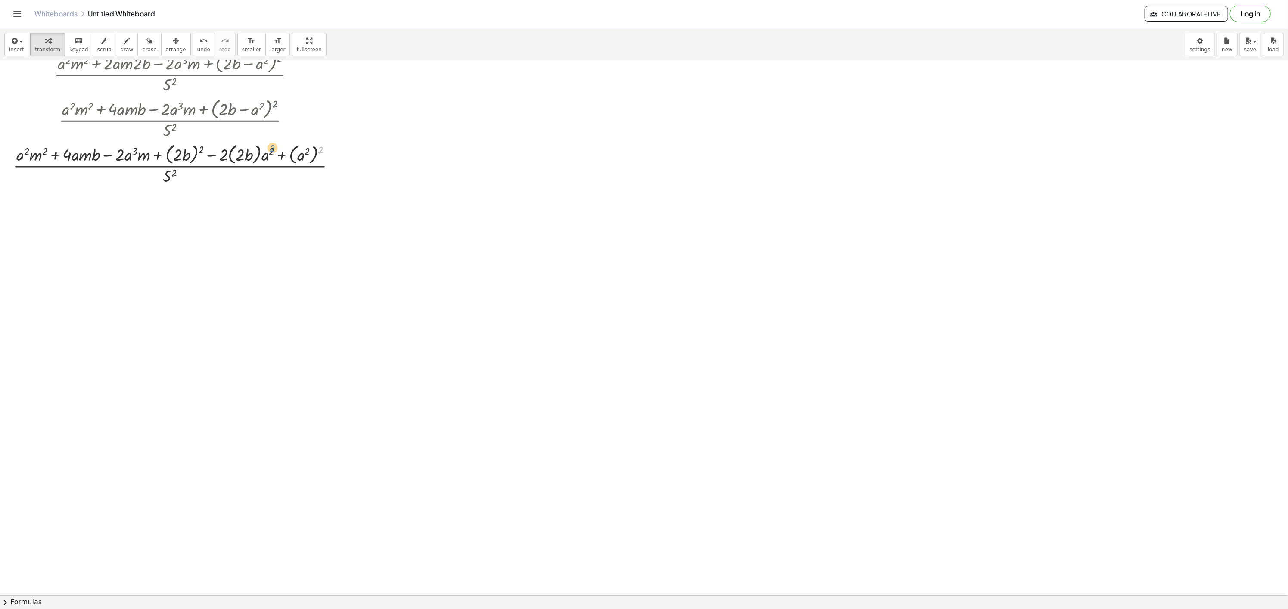
drag, startPoint x: 321, startPoint y: 154, endPoint x: 271, endPoint y: 153, distance: 50.8
click at [268, 153] on div at bounding box center [178, 164] width 338 height 46
click at [324, 150] on div at bounding box center [178, 164] width 338 height 46
click at [322, 150] on div at bounding box center [178, 164] width 338 height 46
drag, startPoint x: 320, startPoint y: 150, endPoint x: 304, endPoint y: 151, distance: 16.0
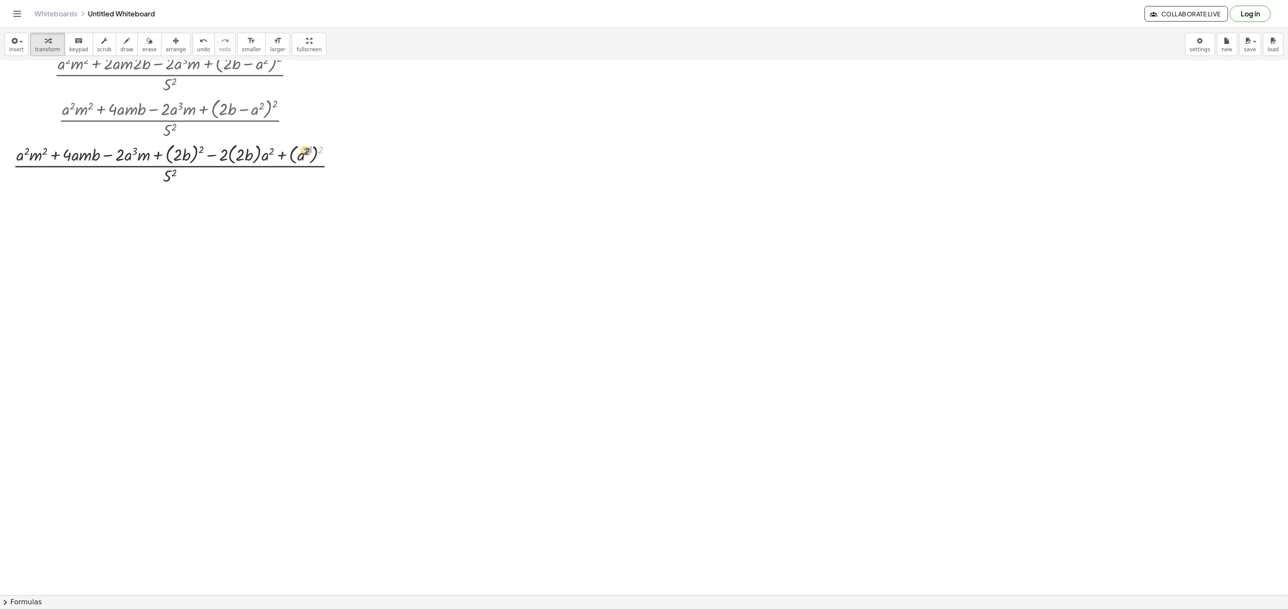
click at [304, 151] on div at bounding box center [178, 164] width 338 height 46
click at [309, 199] on div at bounding box center [178, 210] width 338 height 46
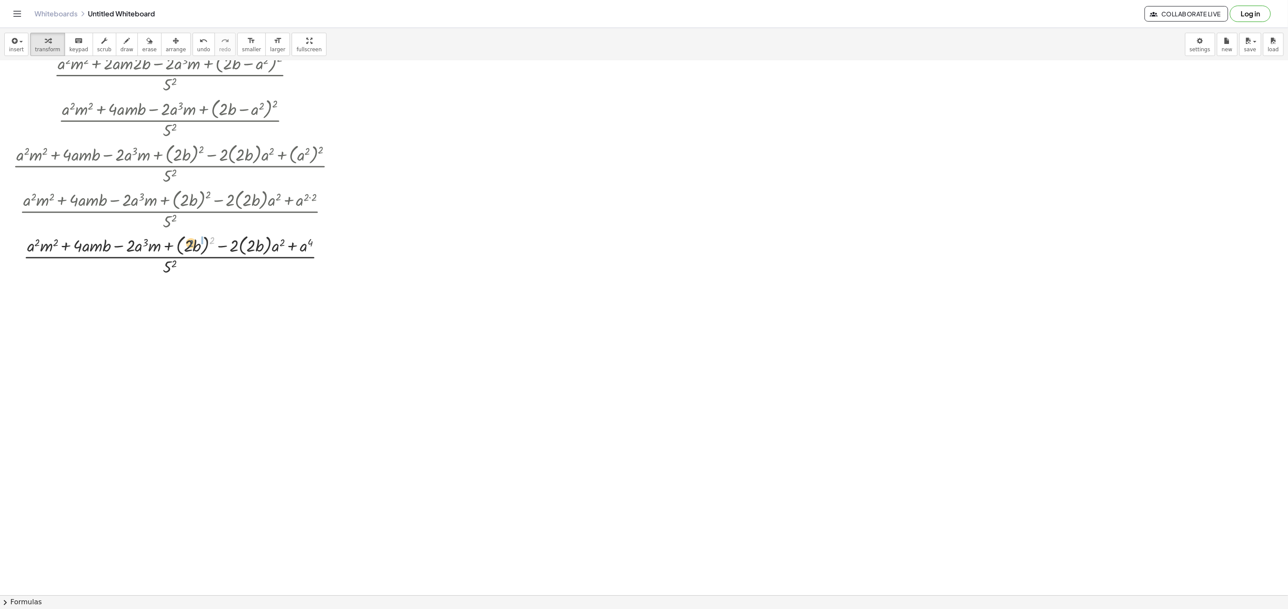
drag, startPoint x: 209, startPoint y: 240, endPoint x: 187, endPoint y: 243, distance: 23.0
click at [187, 243] on div at bounding box center [178, 255] width 338 height 46
click at [187, 284] on div at bounding box center [178, 301] width 338 height 46
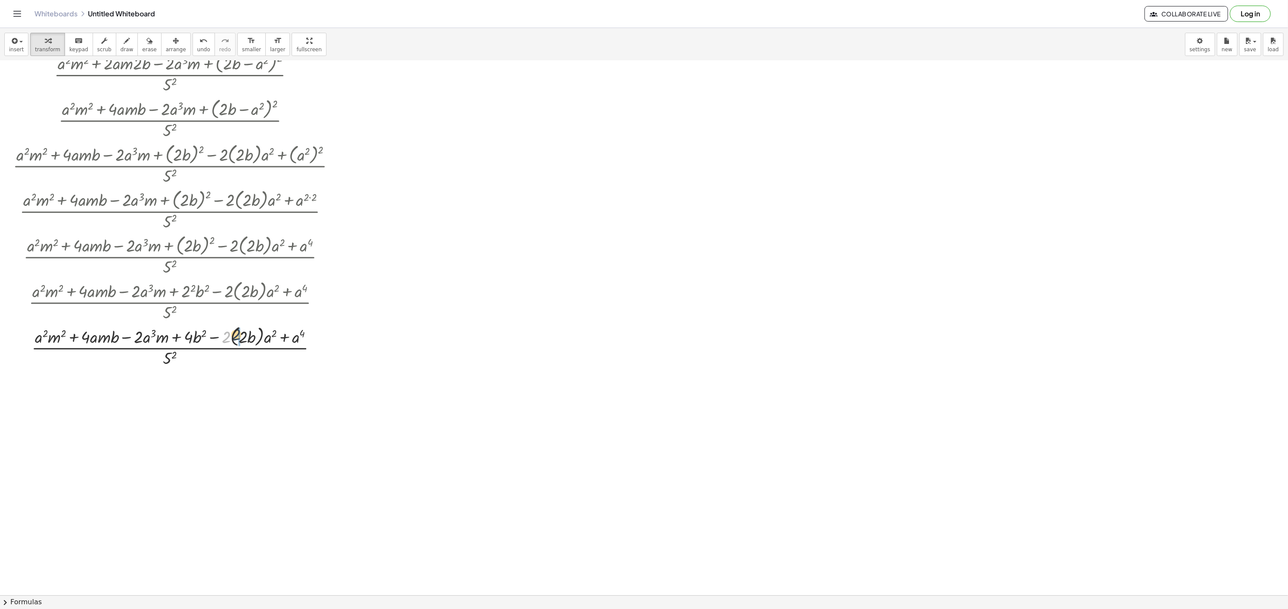
drag, startPoint x: 229, startPoint y: 335, endPoint x: 252, endPoint y: 331, distance: 23.2
click at [244, 331] on div at bounding box center [178, 346] width 338 height 46
click at [239, 337] on div at bounding box center [177, 346] width 334 height 46
click at [233, 385] on div at bounding box center [178, 392] width 338 height 46
click at [242, 382] on div at bounding box center [178, 392] width 338 height 46
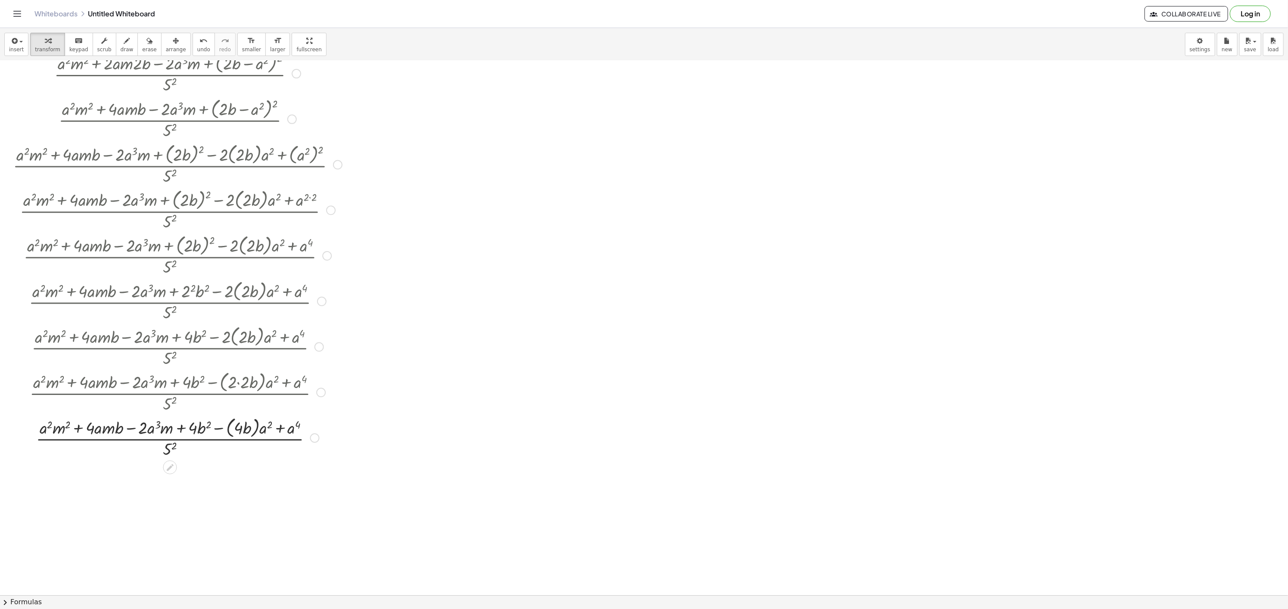
click at [221, 429] on div at bounding box center [178, 437] width 338 height 46
click at [218, 430] on div at bounding box center [178, 437] width 338 height 46
drag, startPoint x: 218, startPoint y: 430, endPoint x: 237, endPoint y: 433, distance: 19.3
click at [237, 433] on div at bounding box center [178, 437] width 338 height 46
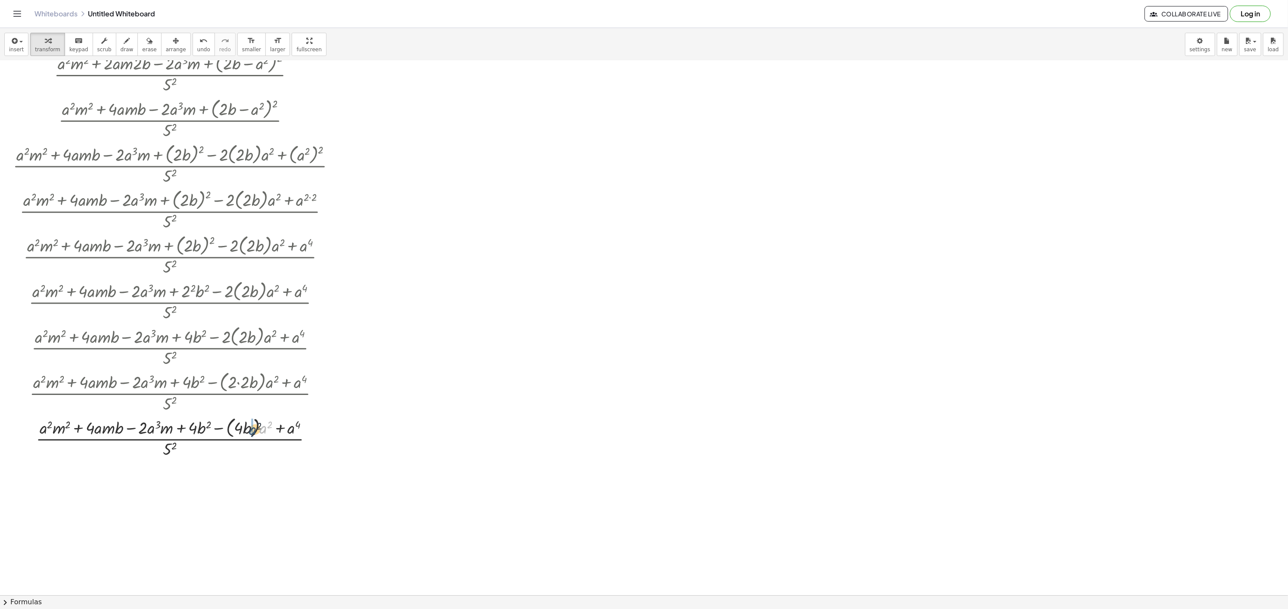
drag, startPoint x: 261, startPoint y: 430, endPoint x: 222, endPoint y: 452, distance: 45.1
click at [245, 431] on div at bounding box center [178, 437] width 338 height 46
click at [175, 488] on div at bounding box center [178, 481] width 338 height 43
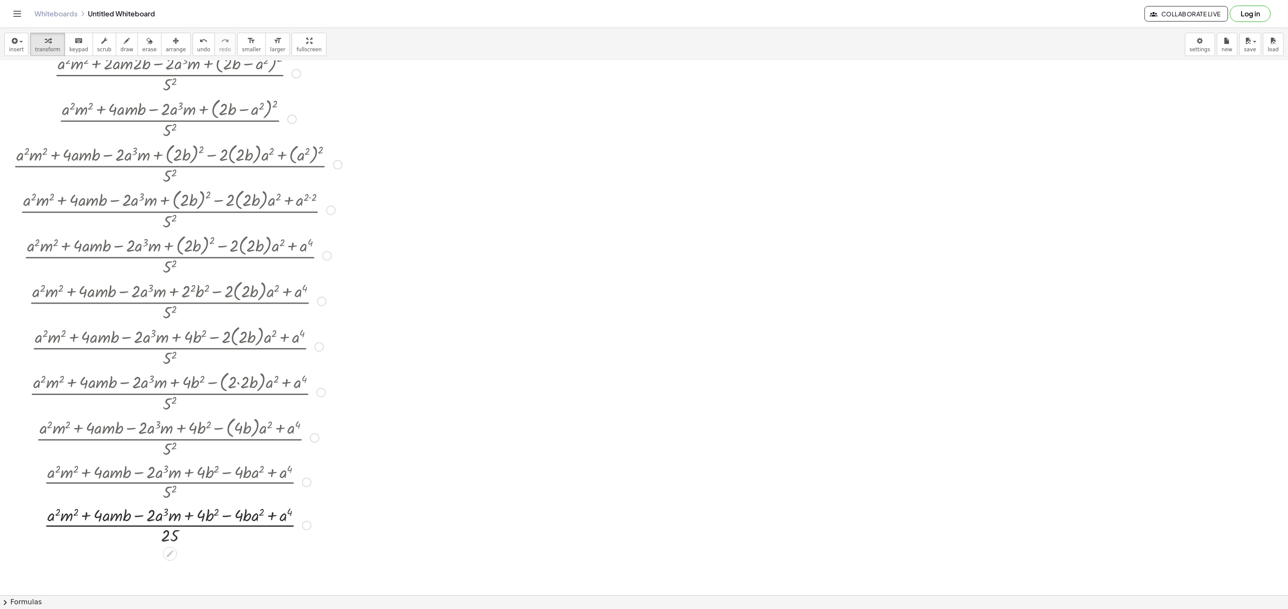
click at [302, 528] on div "Transform line Copy line as LaTeX Copy derivation as LaTeX Expand new lines: On" at bounding box center [306, 525] width 9 height 9
click at [352, 503] on span "Transform line" at bounding box center [344, 505] width 38 height 7
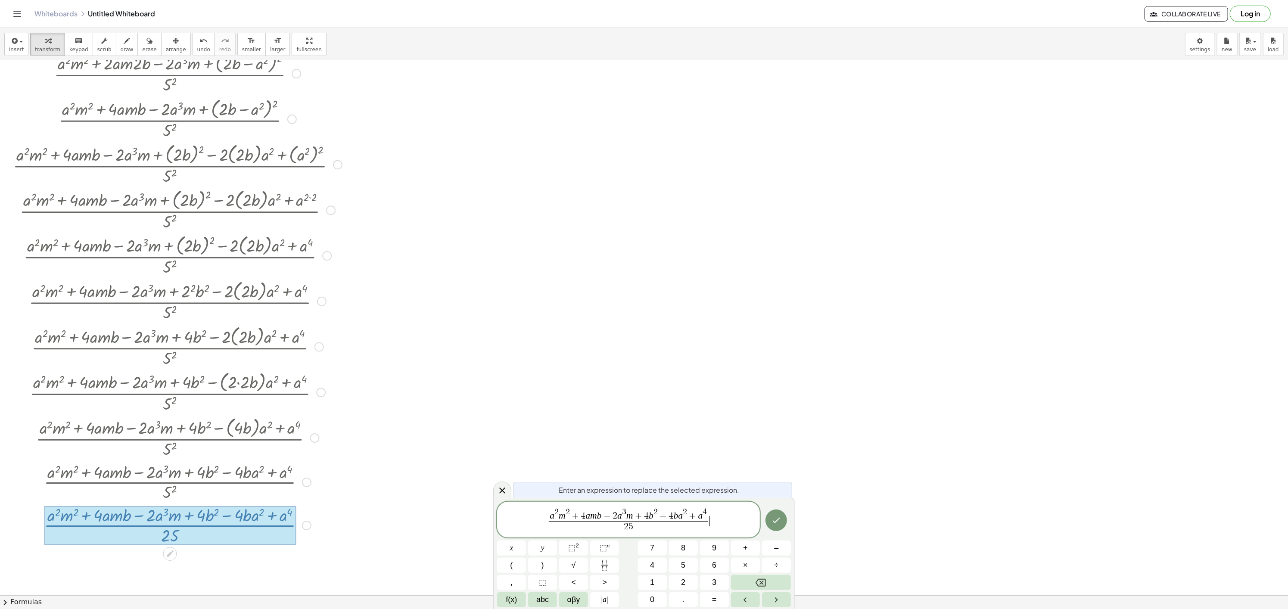
click at [723, 521] on span "a 2 m 2 + 4 a m b − 2 a 3 m + 4 b 2 − 4 b a 2 + a 4 2 5 ​ ​" at bounding box center [628, 520] width 263 height 27
click at [776, 514] on button "Done" at bounding box center [776, 521] width 22 height 22
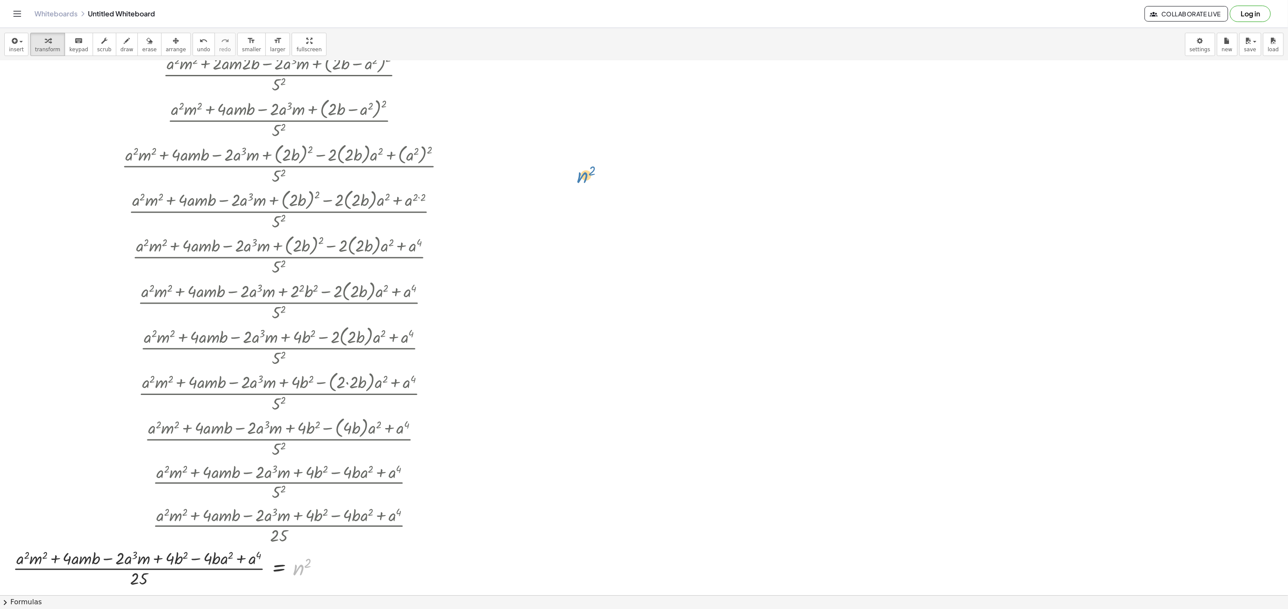
drag, startPoint x: 296, startPoint y: 574, endPoint x: 572, endPoint y: 198, distance: 465.9
click at [572, 198] on div "+ · 10 · n 2 + · b · m 2 − · 4 · a · n · m + · ( − · 8 · b + · 4 · a 2 ) · n + …" at bounding box center [659, 201] width 1319 height 1125
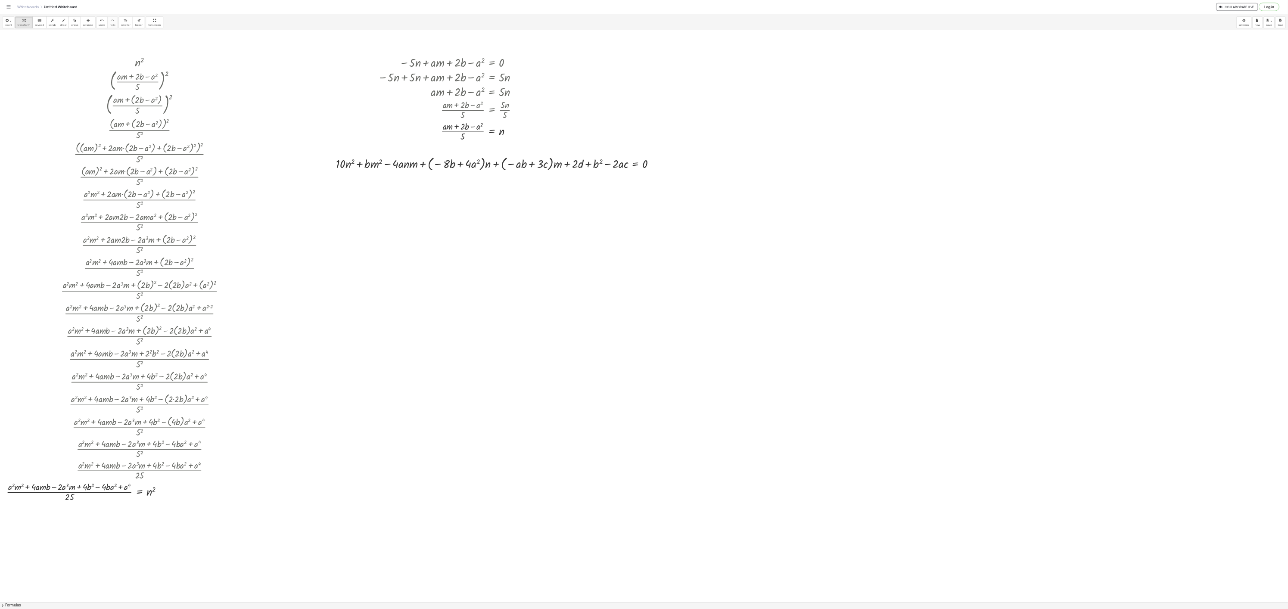
scroll to position [0, 0]
drag, startPoint x: 293, startPoint y: 999, endPoint x: 681, endPoint y: 345, distance: 759.8
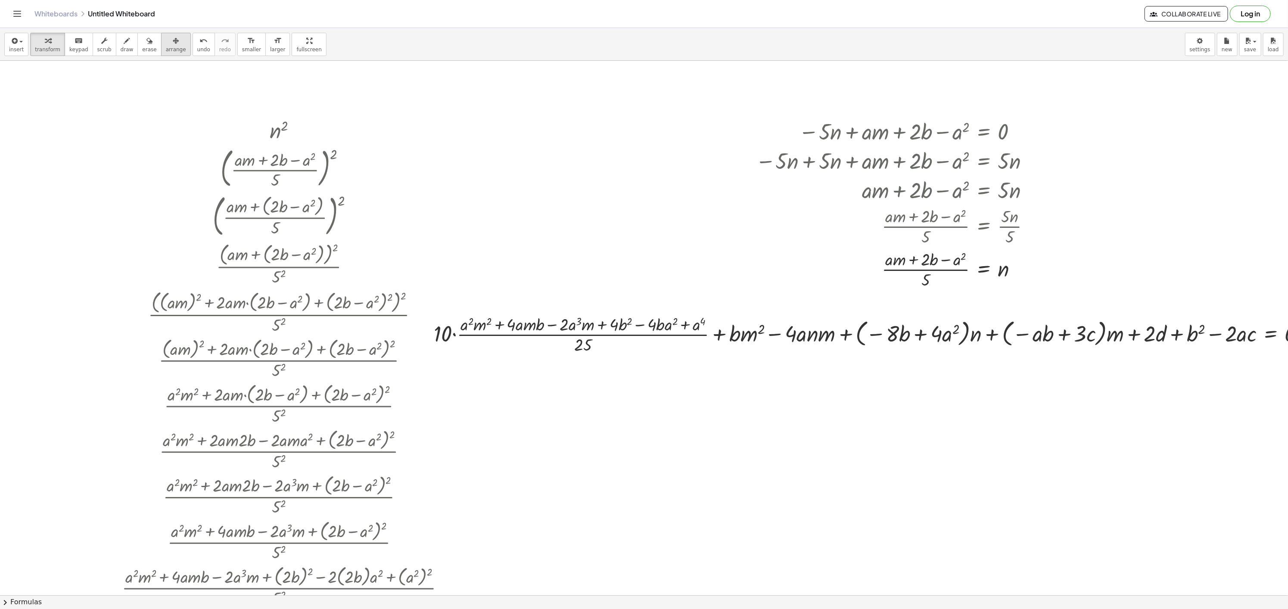
click at [170, 51] on span "arrange" at bounding box center [176, 50] width 20 height 6
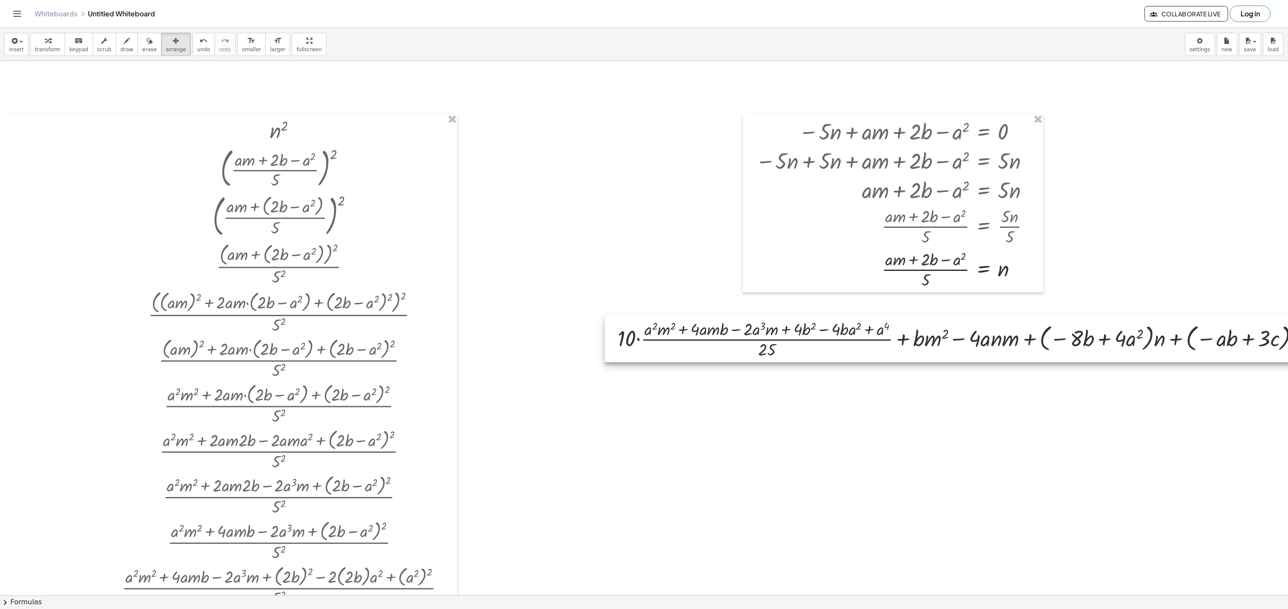
drag, startPoint x: 602, startPoint y: 333, endPoint x: 802, endPoint y: 338, distance: 199.9
click at [802, 338] on div at bounding box center [1053, 338] width 896 height 47
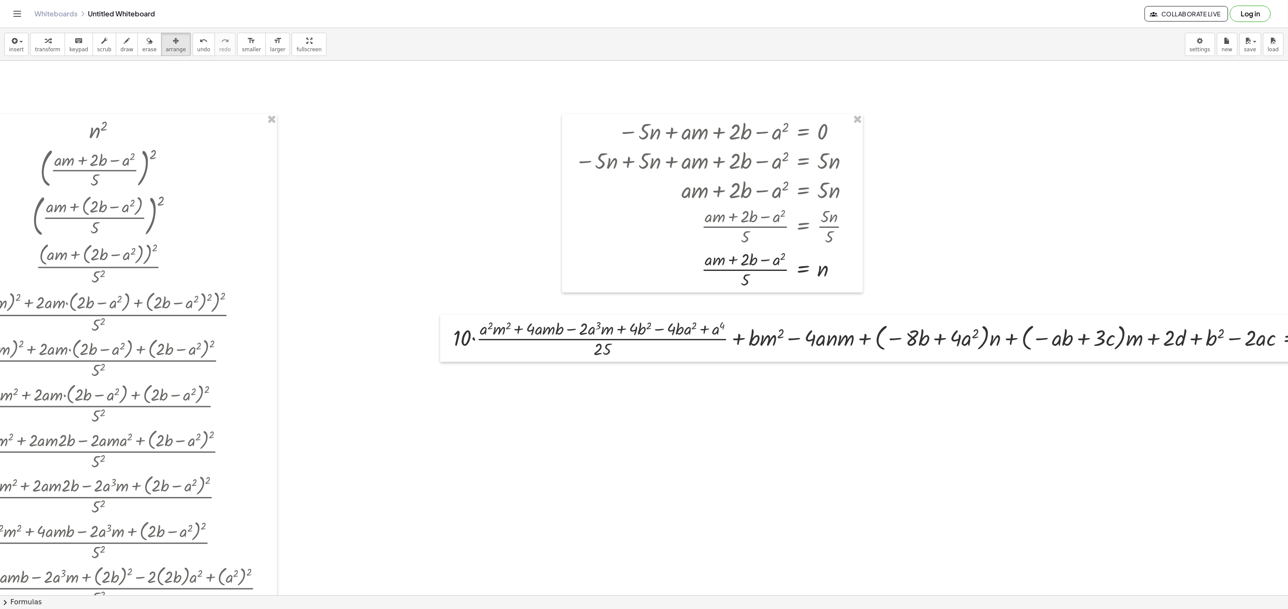
scroll to position [0, 243]
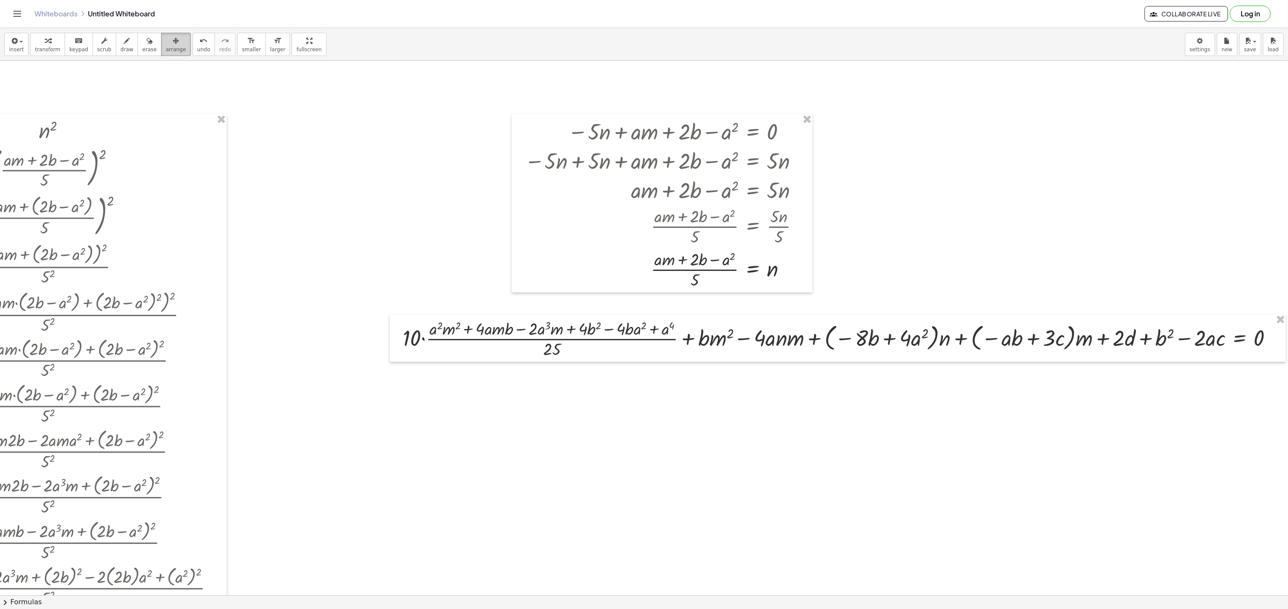
click at [161, 40] on button "arrange" at bounding box center [176, 44] width 30 height 23
click at [45, 42] on icon "button" at bounding box center [48, 41] width 6 height 10
drag, startPoint x: 762, startPoint y: 273, endPoint x: 775, endPoint y: 343, distance: 71.3
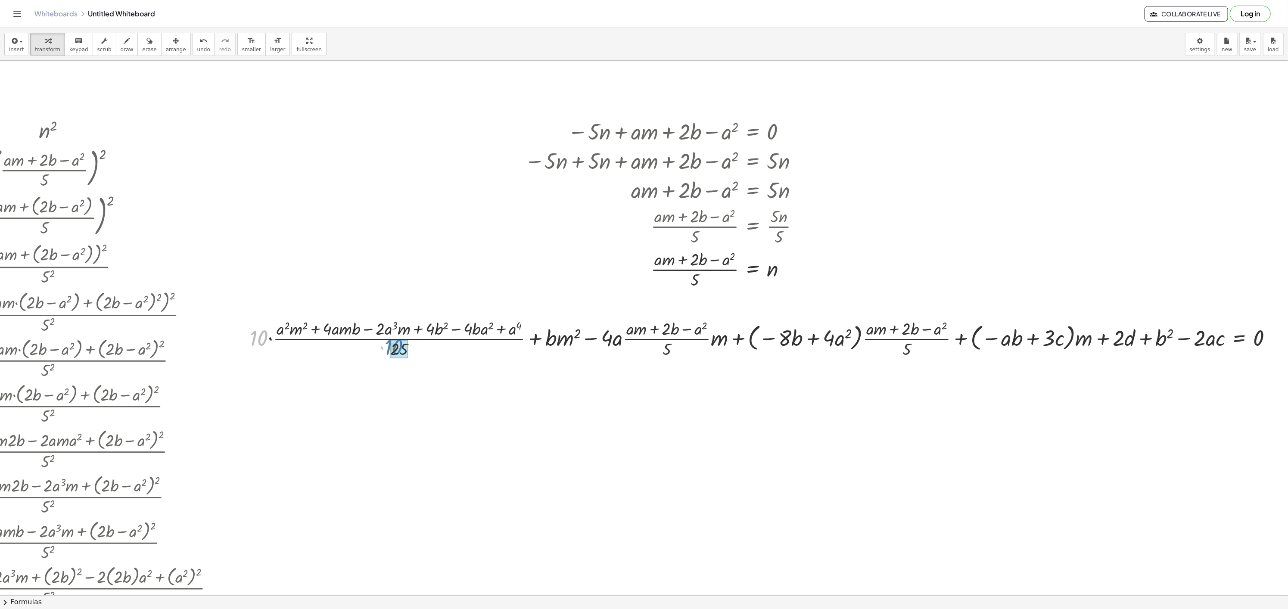
drag, startPoint x: 241, startPoint y: 342, endPoint x: 375, endPoint y: 351, distance: 134.3
click at [375, 351] on div at bounding box center [765, 338] width 1038 height 43
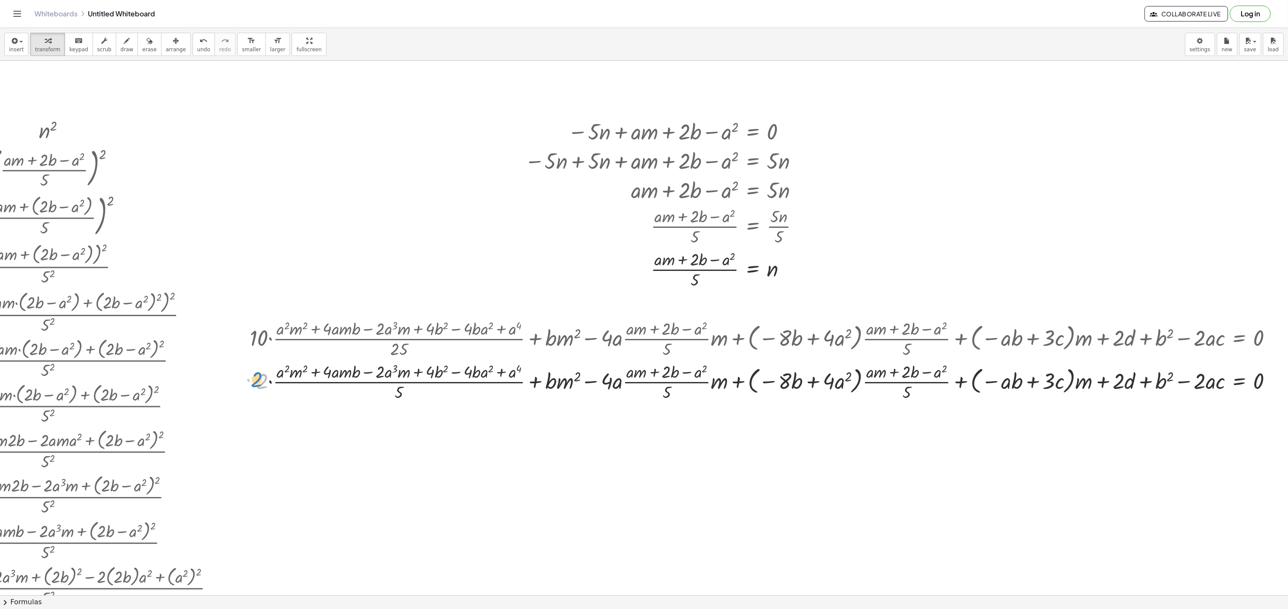
drag, startPoint x: 251, startPoint y: 384, endPoint x: 243, endPoint y: 383, distance: 7.9
click at [246, 383] on div at bounding box center [765, 381] width 1038 height 43
drag, startPoint x: 261, startPoint y: 381, endPoint x: 263, endPoint y: 373, distance: 7.9
click at [263, 373] on div at bounding box center [765, 381] width 1038 height 43
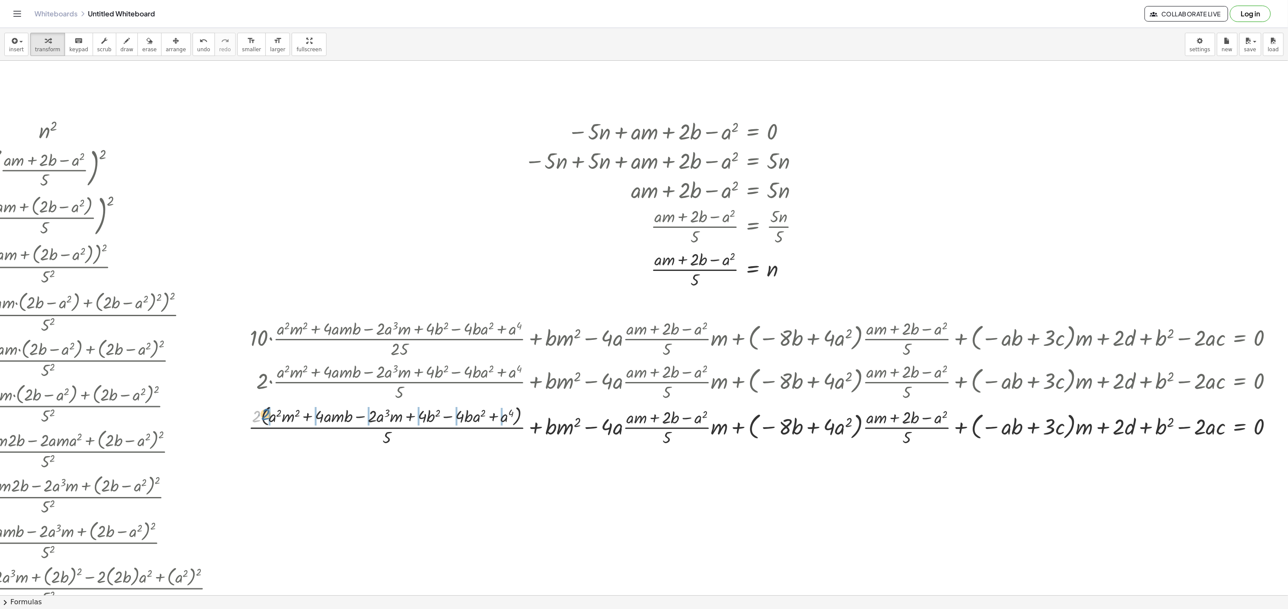
drag, startPoint x: 244, startPoint y: 421, endPoint x: 255, endPoint y: 418, distance: 11.6
click at [255, 418] on div at bounding box center [763, 426] width 1039 height 46
drag, startPoint x: 269, startPoint y: 432, endPoint x: 231, endPoint y: 429, distance: 38.1
click at [231, 429] on div at bounding box center [741, 425] width 1083 height 43
click at [171, 42] on div "button" at bounding box center [176, 40] width 20 height 10
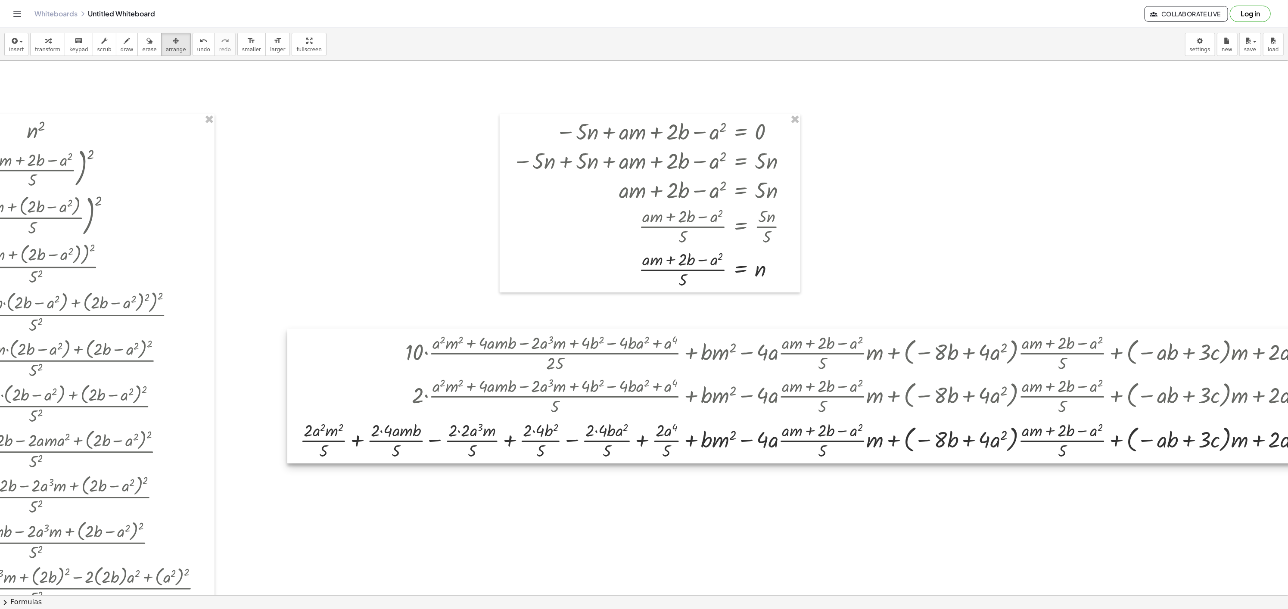
drag, startPoint x: 246, startPoint y: 400, endPoint x: 411, endPoint y: 414, distance: 164.7
click at [411, 414] on div at bounding box center [864, 396] width 1154 height 135
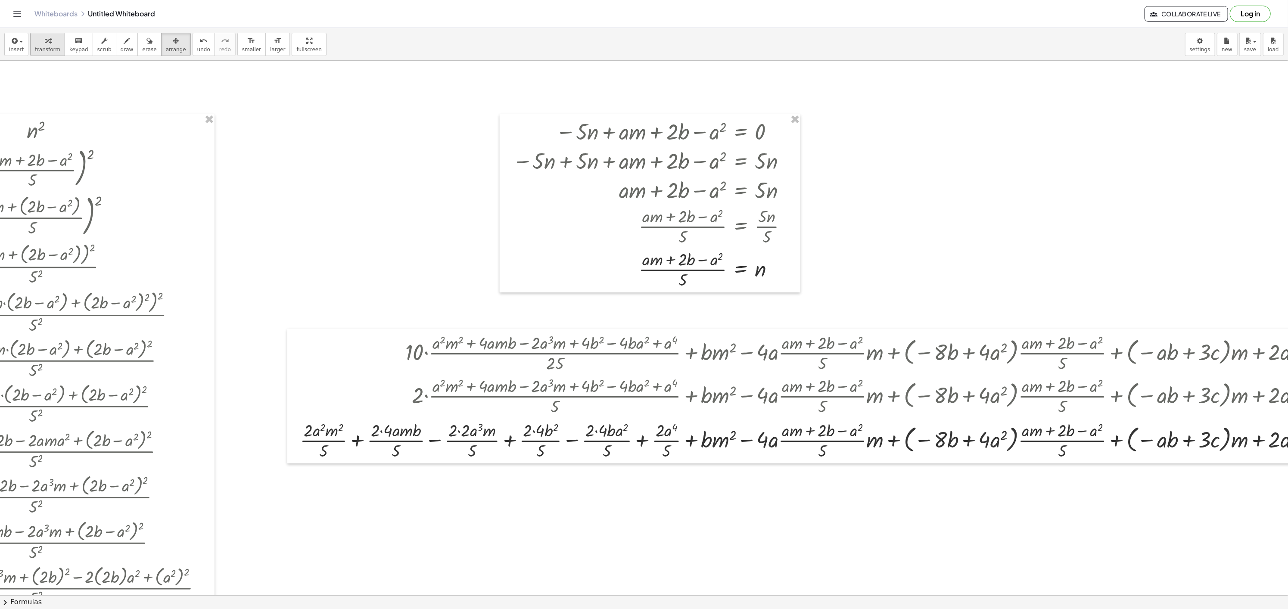
click at [45, 44] on icon "button" at bounding box center [48, 41] width 6 height 10
click at [379, 428] on div at bounding box center [867, 439] width 1143 height 43
click at [380, 430] on div at bounding box center [867, 439] width 1143 height 43
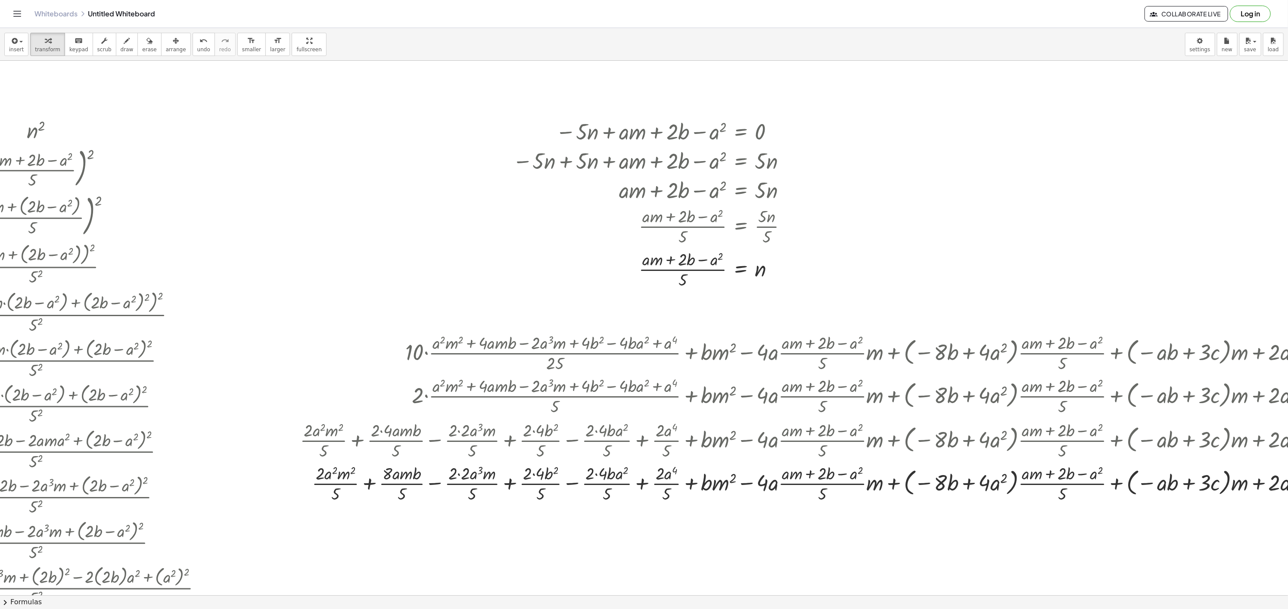
click at [461, 475] on div at bounding box center [867, 482] width 1143 height 43
click at [529, 470] on div at bounding box center [867, 482] width 1143 height 43
click at [535, 475] on div at bounding box center [867, 482] width 1143 height 43
click at [599, 475] on div at bounding box center [867, 482] width 1143 height 43
drag, startPoint x: 775, startPoint y: 483, endPoint x: 793, endPoint y: 471, distance: 22.1
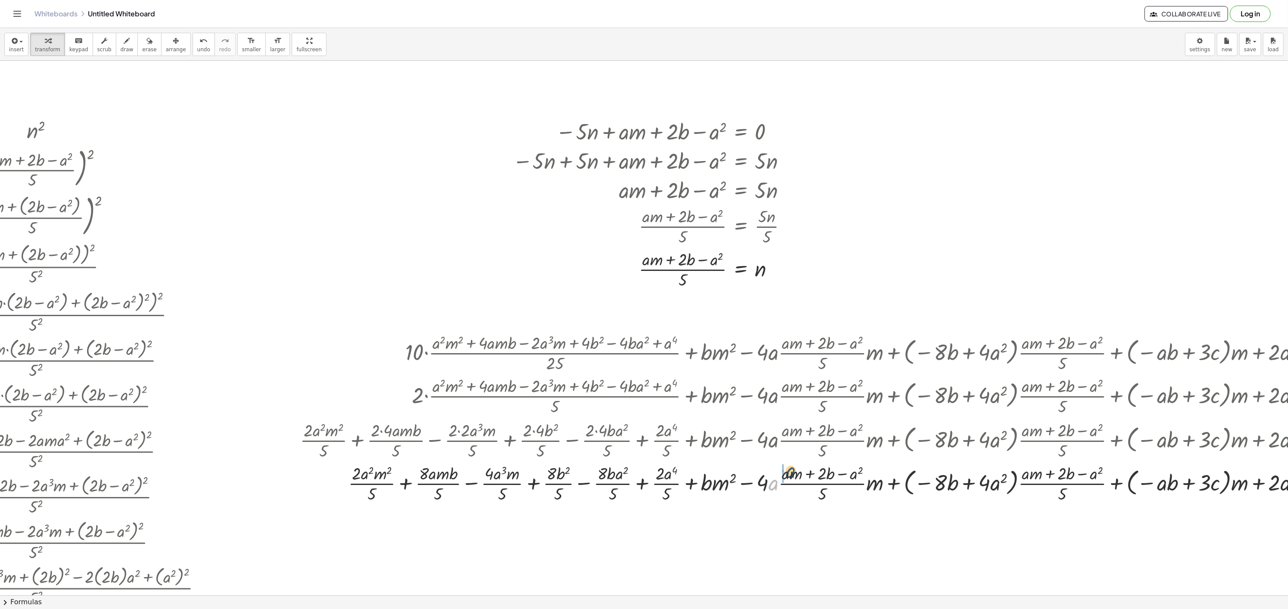
click at [793, 471] on div at bounding box center [867, 482] width 1143 height 43
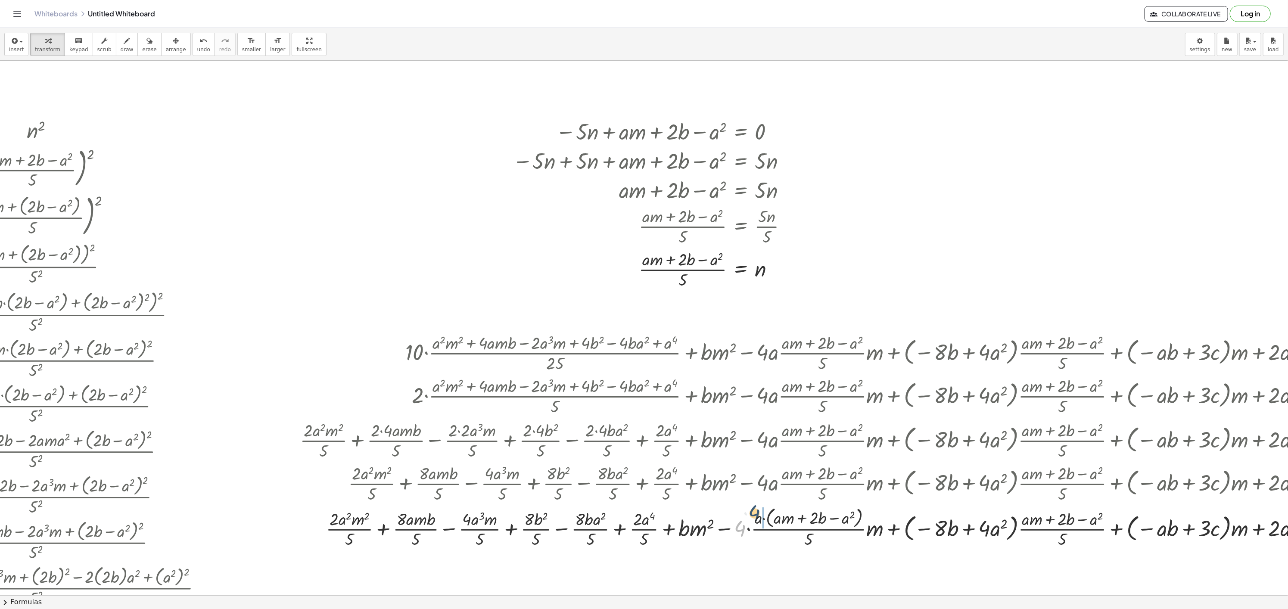
drag, startPoint x: 738, startPoint y: 535, endPoint x: 759, endPoint y: 514, distance: 28.9
click at [759, 514] on div at bounding box center [867, 527] width 1143 height 46
click at [777, 520] on div at bounding box center [867, 527] width 1143 height 46
drag, startPoint x: 740, startPoint y: 526, endPoint x: 753, endPoint y: 526, distance: 12.9
click at [753, 526] on div at bounding box center [867, 527] width 1143 height 46
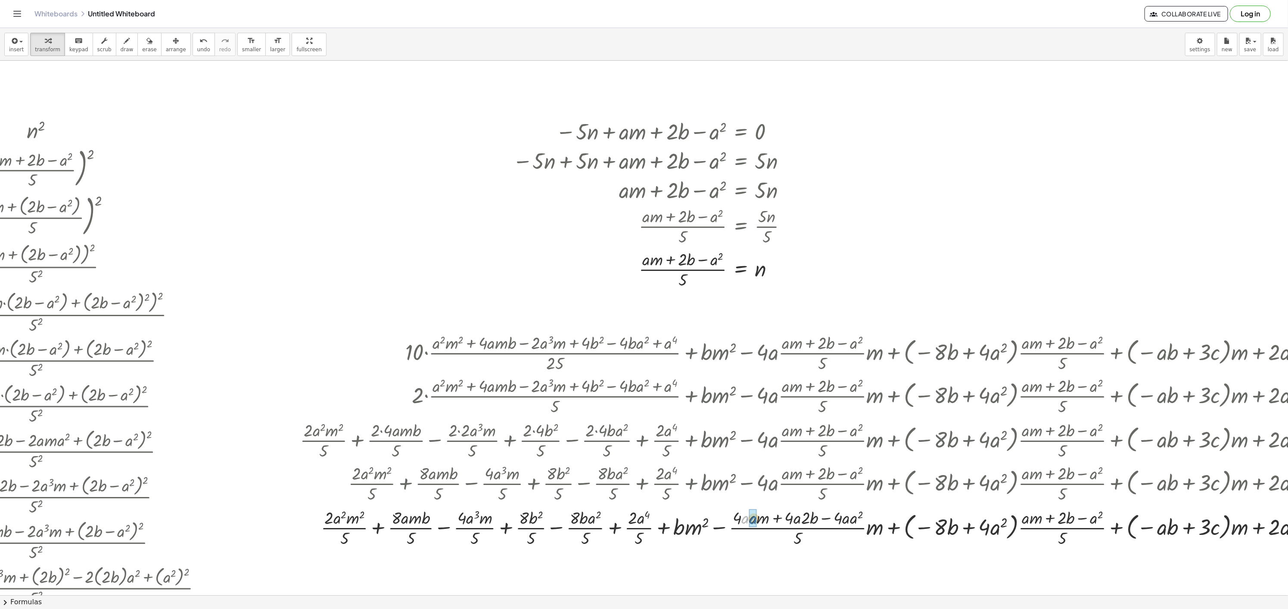
drag, startPoint x: 745, startPoint y: 517, endPoint x: 754, endPoint y: 518, distance: 8.6
drag, startPoint x: 805, startPoint y: 521, endPoint x: 790, endPoint y: 518, distance: 15.0
drag, startPoint x: 854, startPoint y: 519, endPoint x: 849, endPoint y: 519, distance: 5.2
drag, startPoint x: 807, startPoint y: 540, endPoint x: 771, endPoint y: 527, distance: 38.2
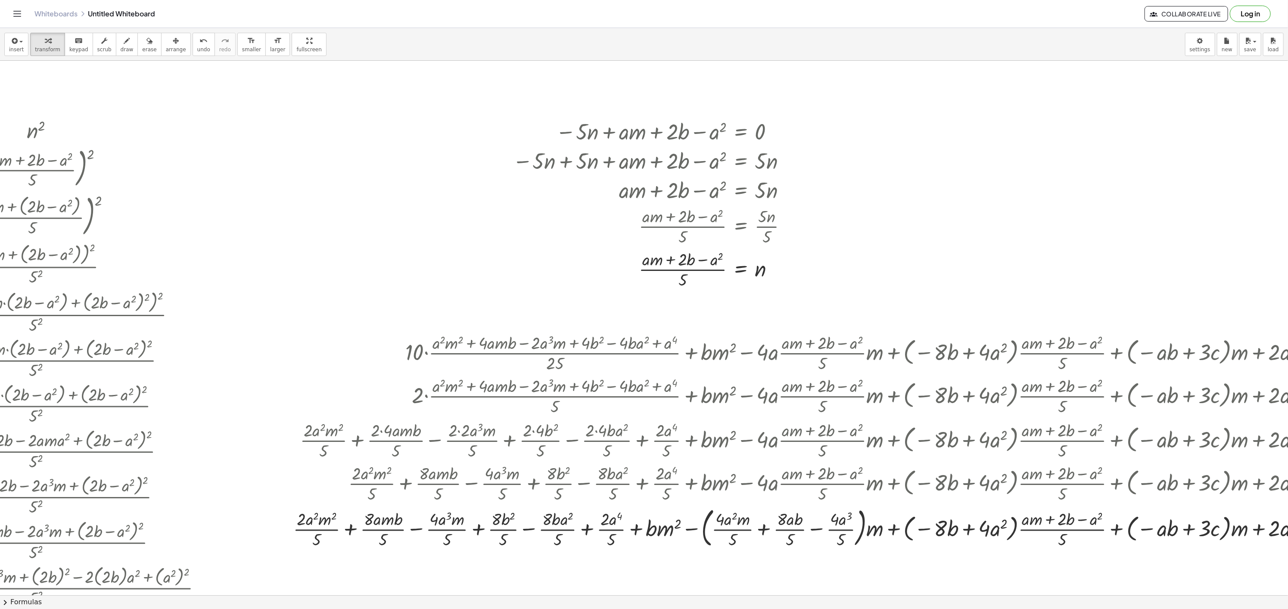
click at [689, 529] on div at bounding box center [864, 527] width 1150 height 47
drag, startPoint x: 689, startPoint y: 529, endPoint x: 684, endPoint y: 534, distance: 6.7
click at [684, 534] on div at bounding box center [864, 527] width 1150 height 47
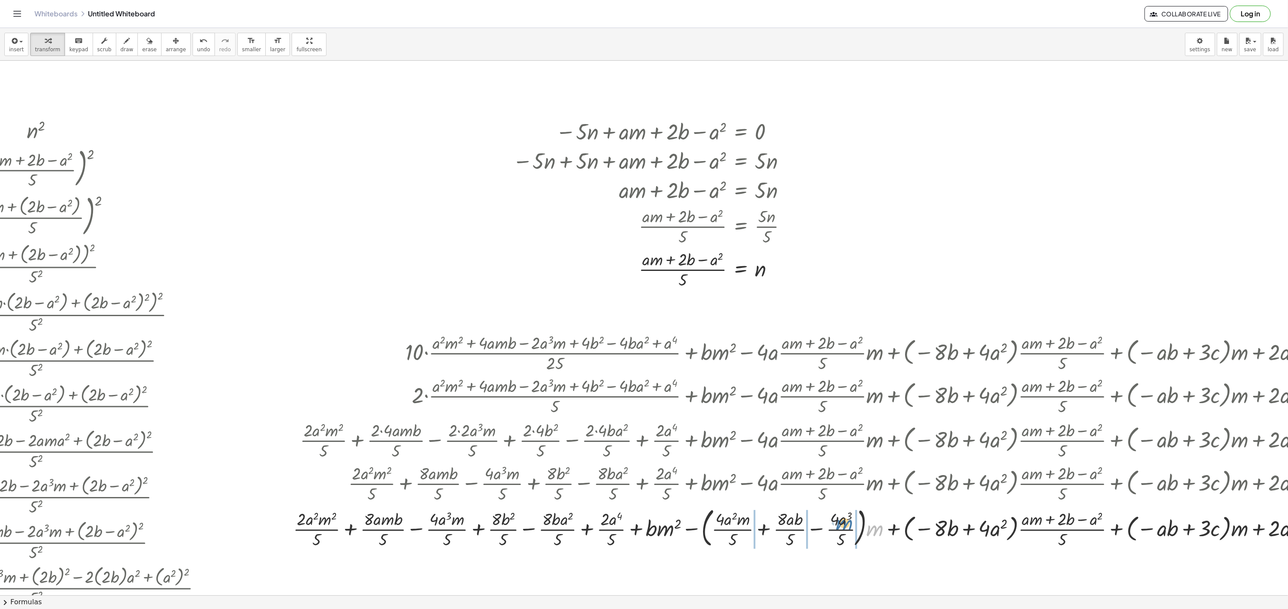
click at [840, 526] on div at bounding box center [864, 527] width 1150 height 47
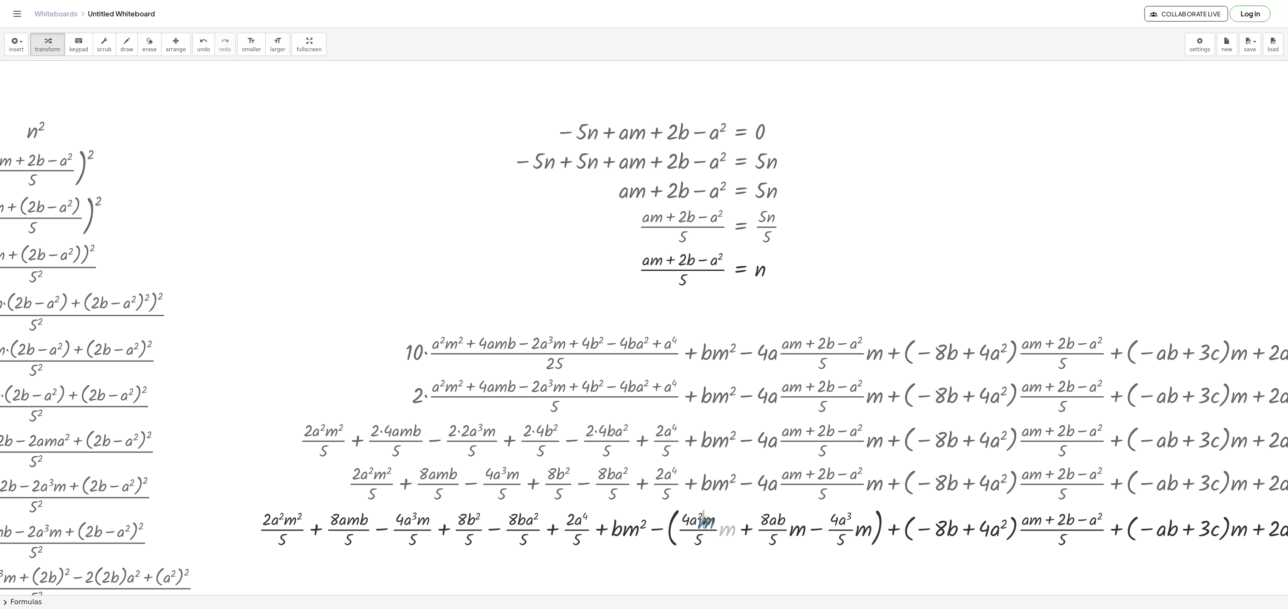
drag, startPoint x: 728, startPoint y: 534, endPoint x: 706, endPoint y: 526, distance: 23.8
click at [706, 526] on div at bounding box center [847, 527] width 1185 height 47
drag, startPoint x: 713, startPoint y: 524, endPoint x: 719, endPoint y: 524, distance: 5.6
drag, startPoint x: 799, startPoint y: 534, endPoint x: 783, endPoint y: 526, distance: 17.9
click at [783, 526] on div at bounding box center [853, 527] width 1173 height 47
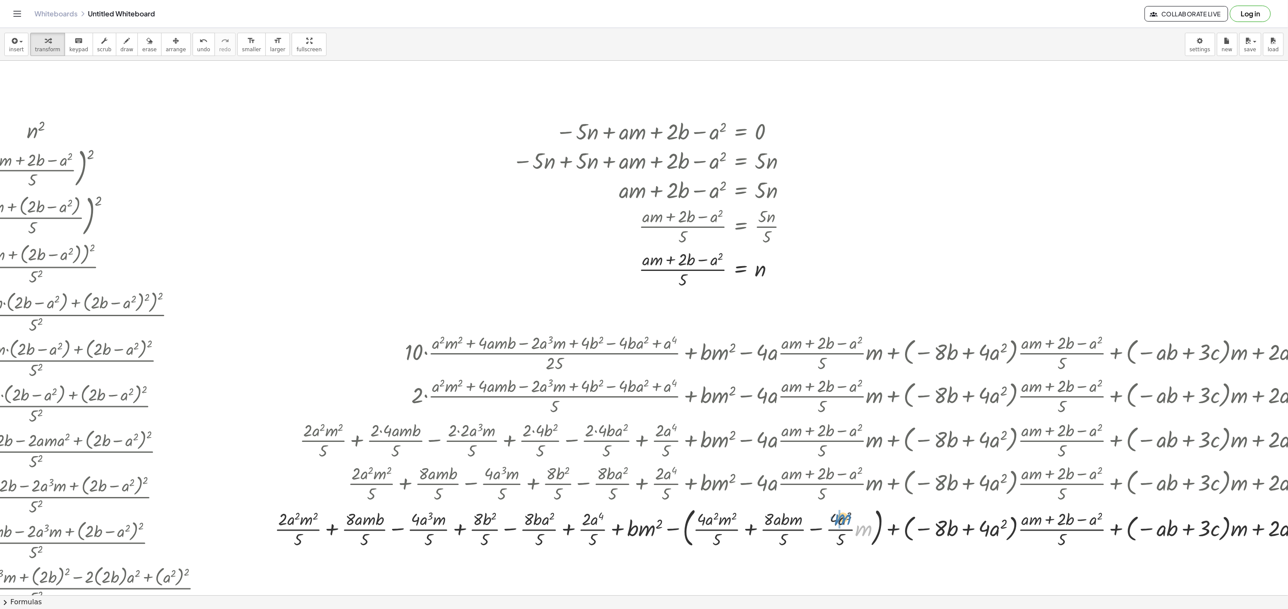
drag, startPoint x: 868, startPoint y: 531, endPoint x: 847, endPoint y: 520, distance: 23.5
click at [847, 520] on div at bounding box center [855, 527] width 1168 height 47
drag, startPoint x: 682, startPoint y: 531, endPoint x: 699, endPoint y: 526, distance: 17.9
click at [699, 526] on div at bounding box center [857, 527] width 1164 height 47
click at [672, 533] on div at bounding box center [857, 527] width 1164 height 47
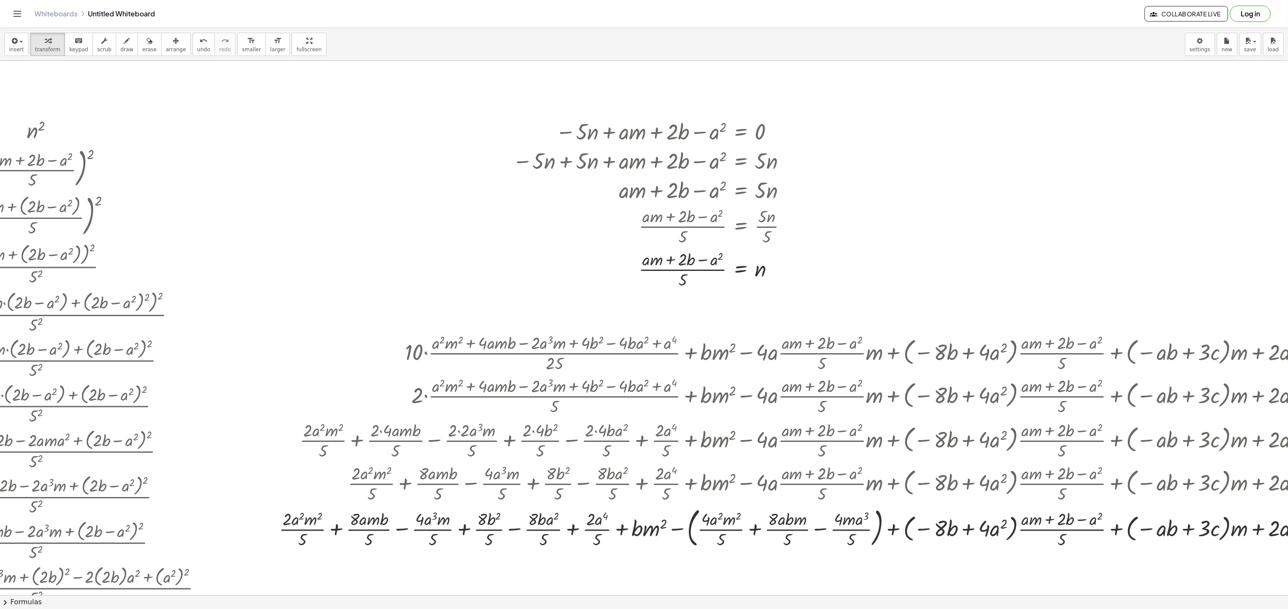
click at [672, 533] on div at bounding box center [857, 527] width 1164 height 47
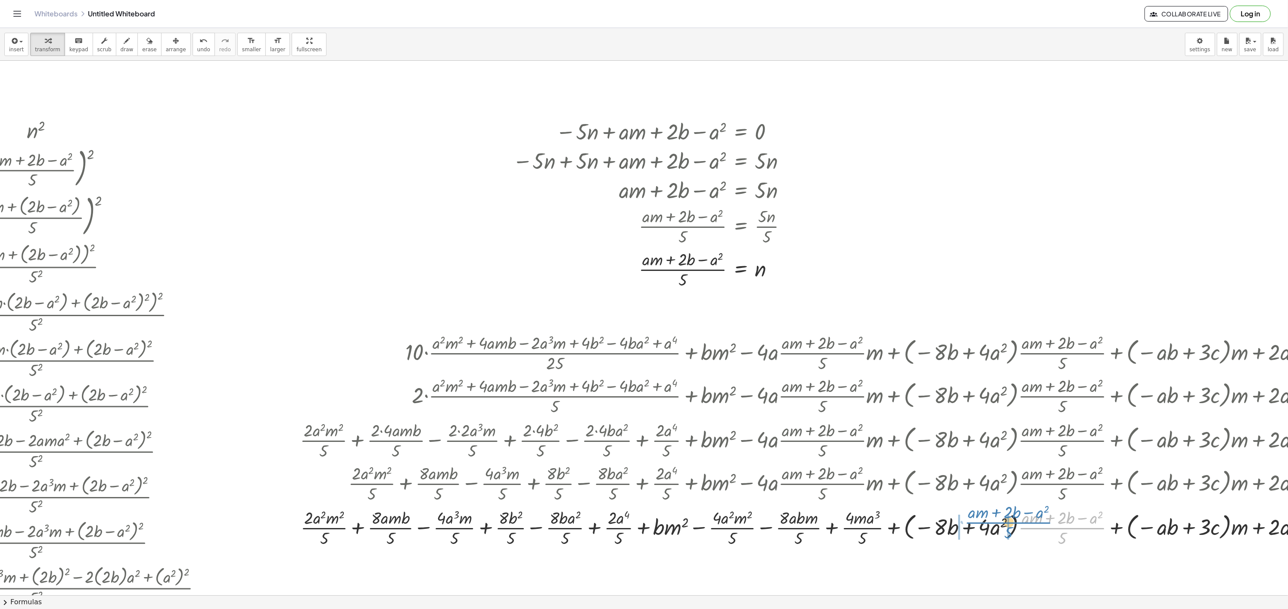
drag, startPoint x: 1023, startPoint y: 530, endPoint x: 972, endPoint y: 525, distance: 51.1
click at [972, 525] on div at bounding box center [867, 527] width 1143 height 43
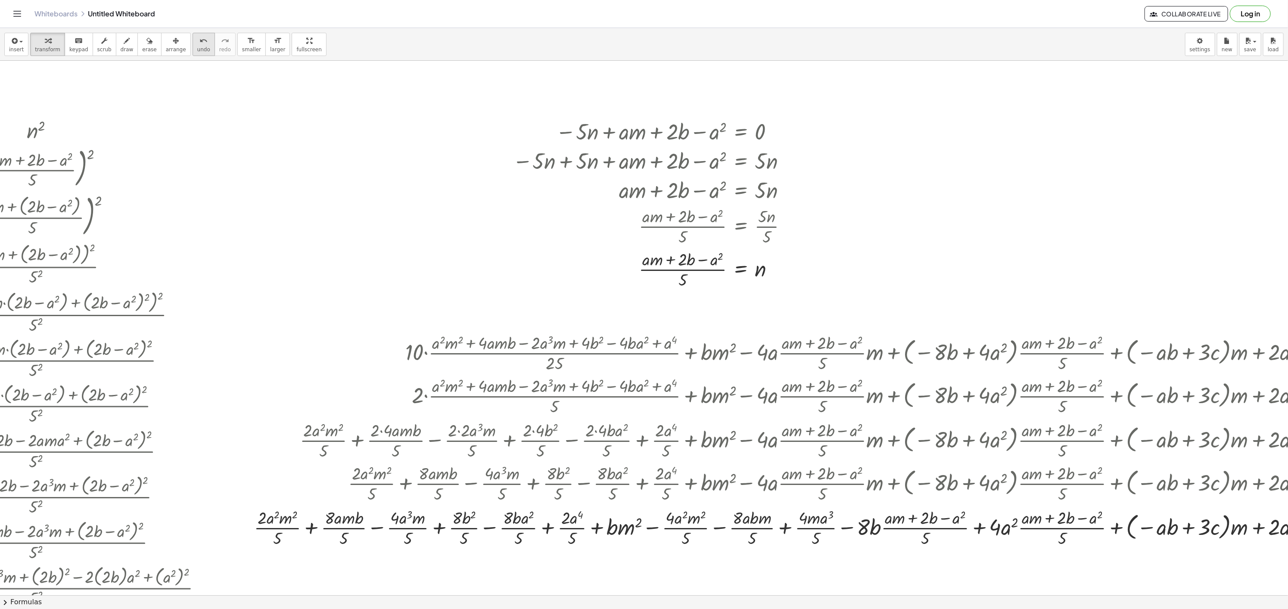
click at [197, 50] on span "undo" at bounding box center [203, 50] width 13 height 6
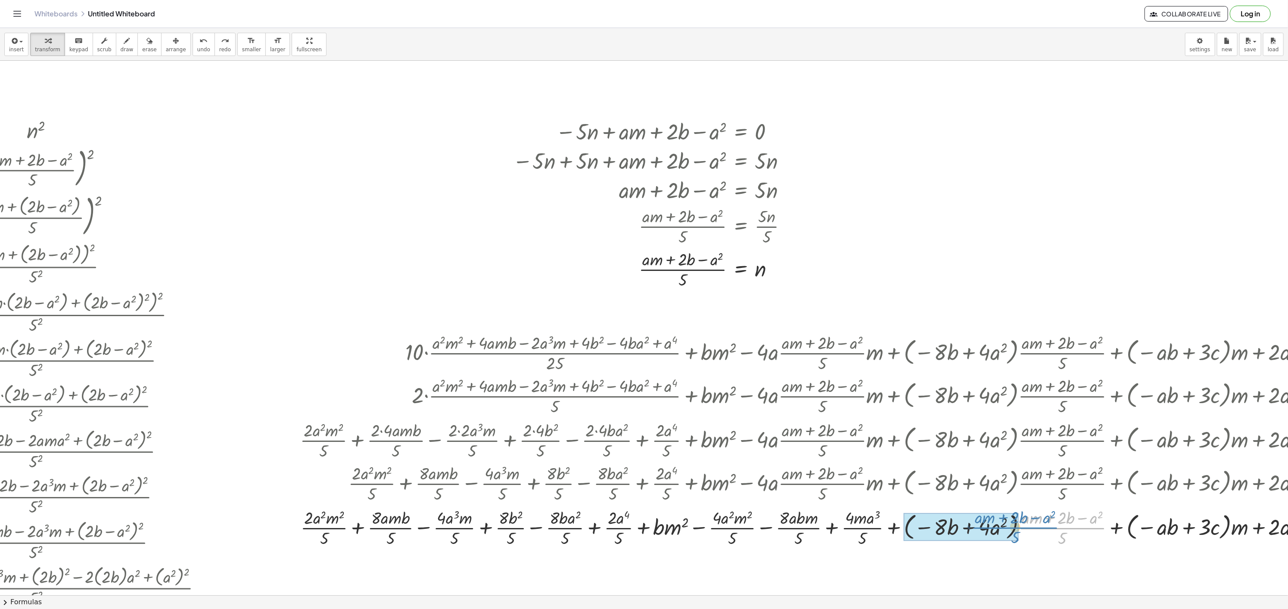
drag, startPoint x: 1061, startPoint y: 531, endPoint x: 1014, endPoint y: 530, distance: 47.0
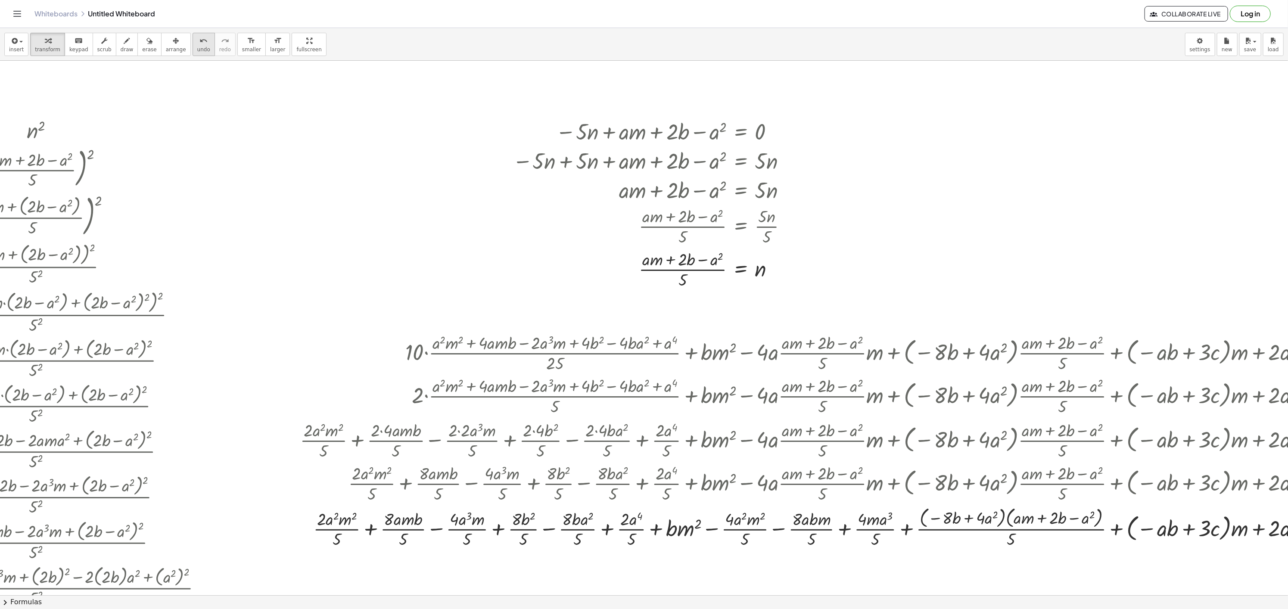
click at [197, 47] on span "undo" at bounding box center [203, 50] width 13 height 6
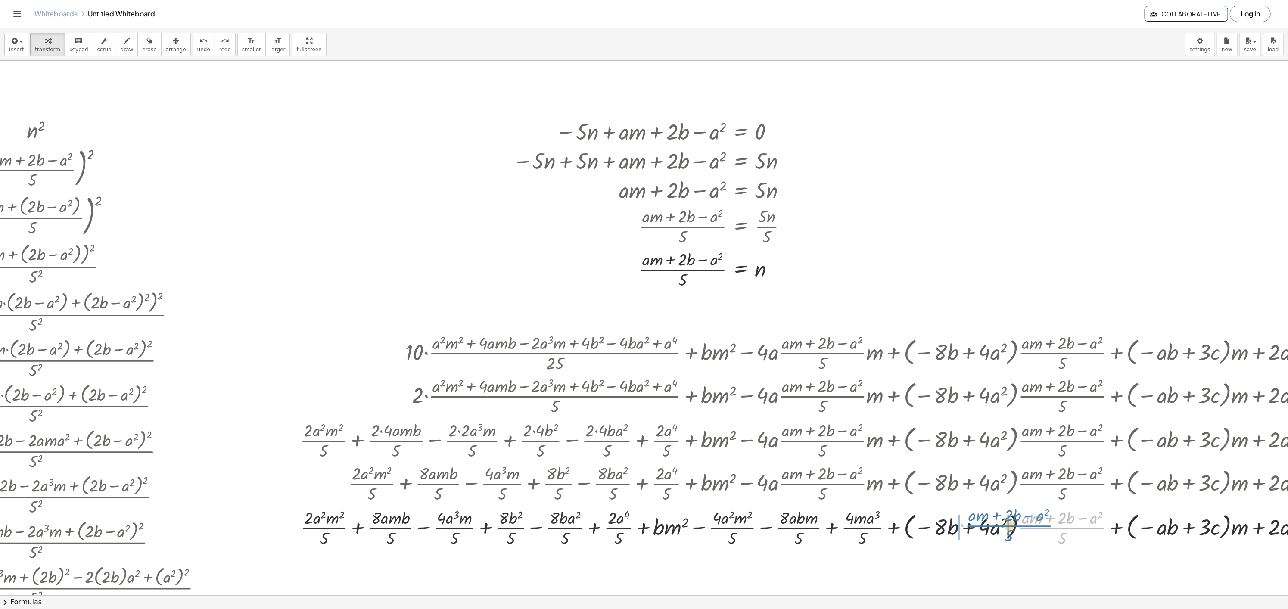
drag, startPoint x: 1029, startPoint y: 528, endPoint x: 976, endPoint y: 526, distance: 52.6
click at [976, 526] on div at bounding box center [861, 527] width 1156 height 43
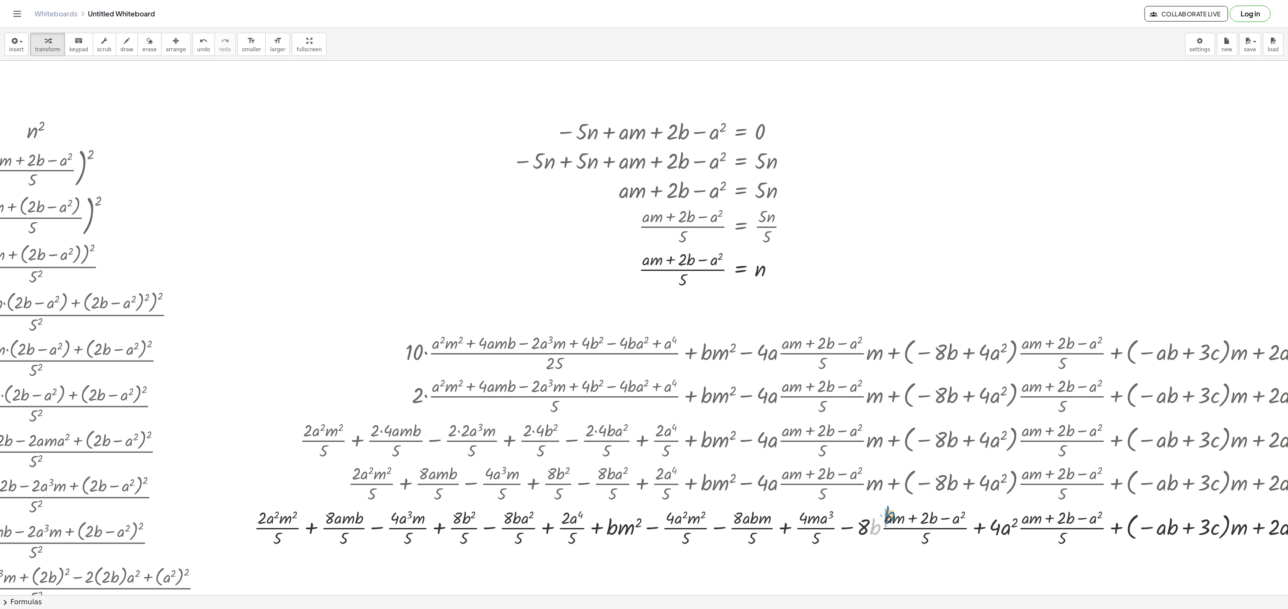
drag, startPoint x: 874, startPoint y: 534, endPoint x: 889, endPoint y: 521, distance: 19.2
click at [889, 521] on div at bounding box center [844, 527] width 1189 height 43
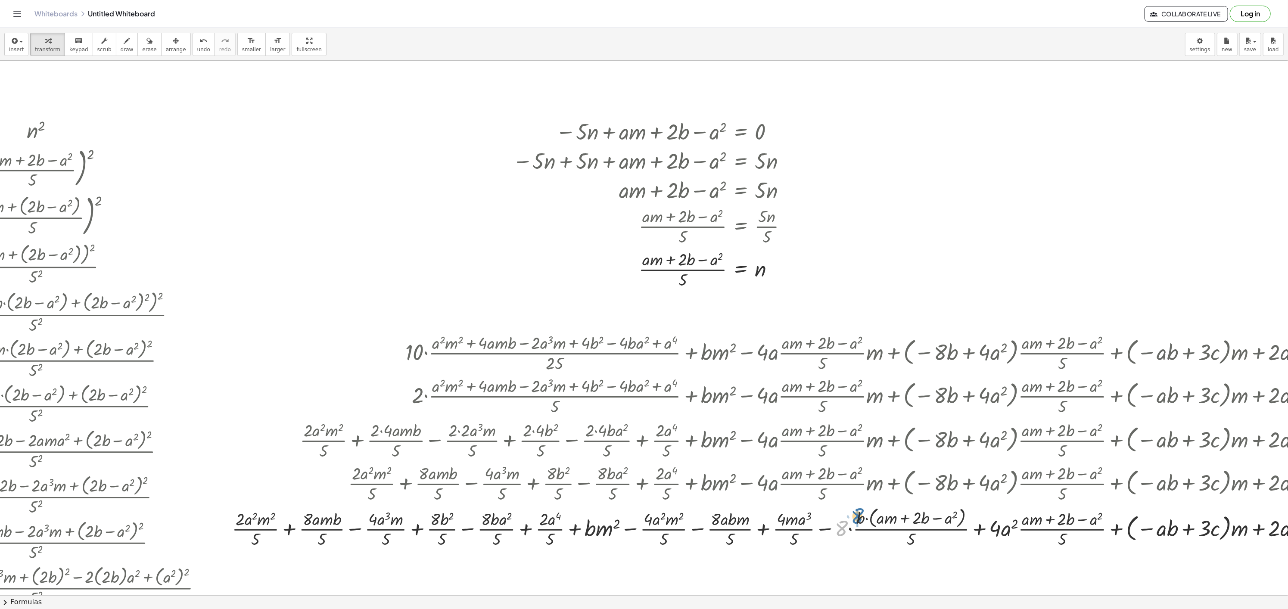
drag, startPoint x: 841, startPoint y: 535, endPoint x: 859, endPoint y: 522, distance: 21.5
click at [859, 522] on div at bounding box center [833, 527] width 1211 height 46
drag, startPoint x: 1004, startPoint y: 532, endPoint x: 1023, endPoint y: 526, distance: 19.6
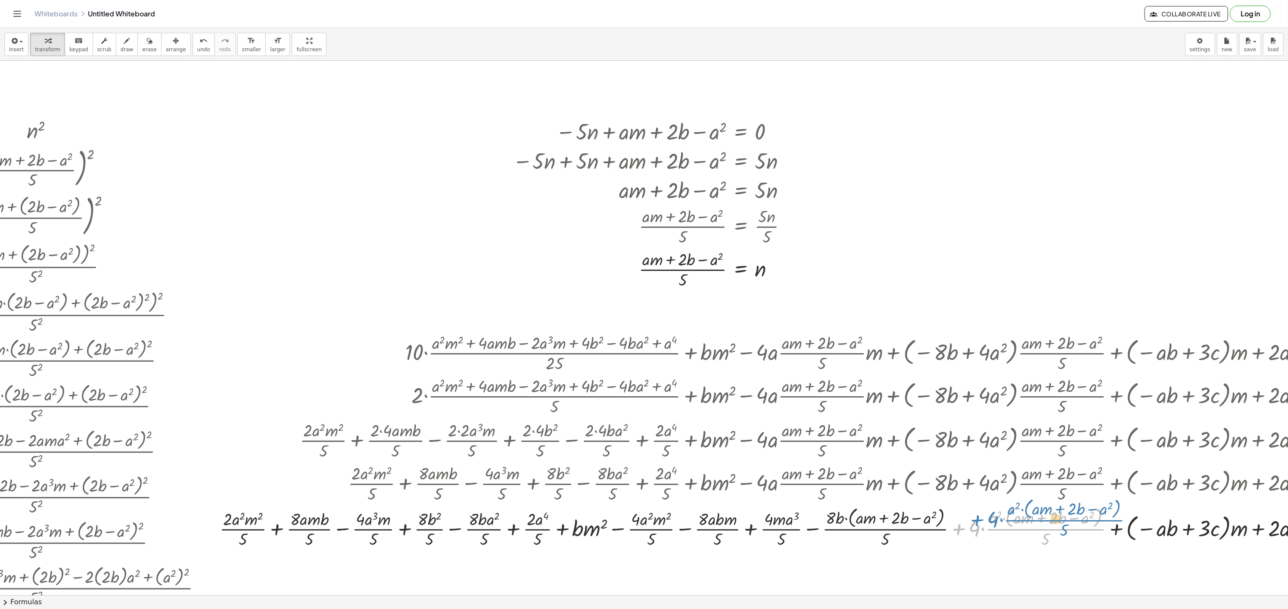
drag, startPoint x: 968, startPoint y: 530, endPoint x: 978, endPoint y: 527, distance: 10.4
click at [978, 524] on div at bounding box center [827, 527] width 1224 height 46
drag, startPoint x: 978, startPoint y: 534, endPoint x: 991, endPoint y: 524, distance: 16.0
click at [991, 524] on div at bounding box center [827, 527] width 1224 height 46
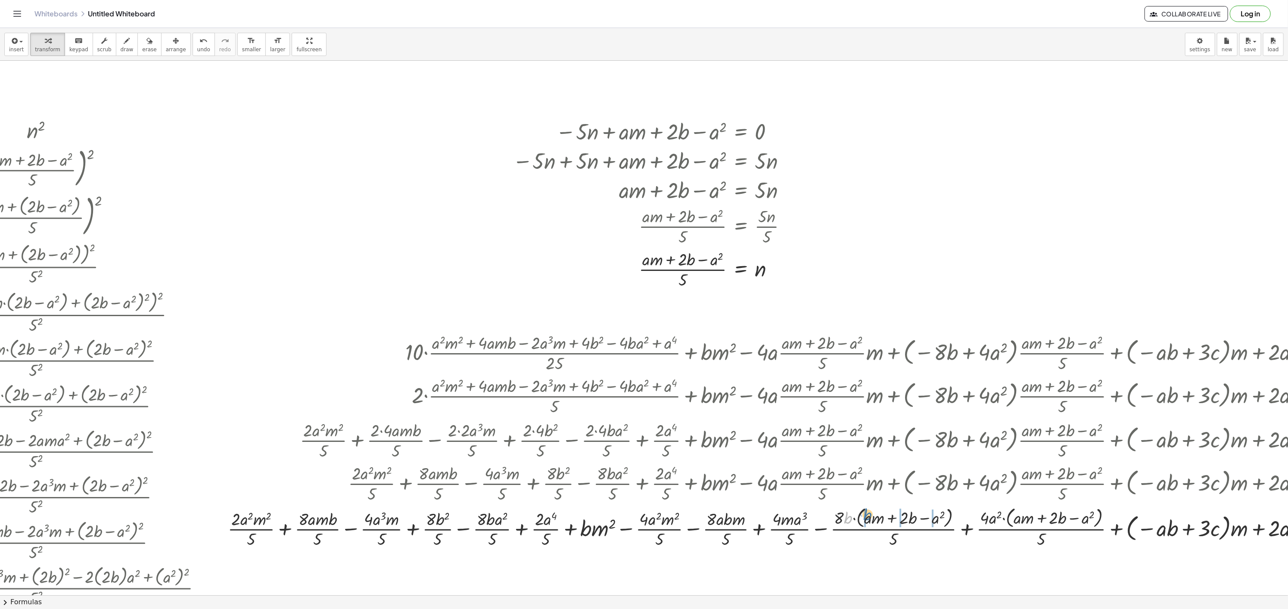
drag, startPoint x: 849, startPoint y: 516, endPoint x: 869, endPoint y: 513, distance: 20.6
click at [869, 513] on div at bounding box center [832, 527] width 1216 height 46
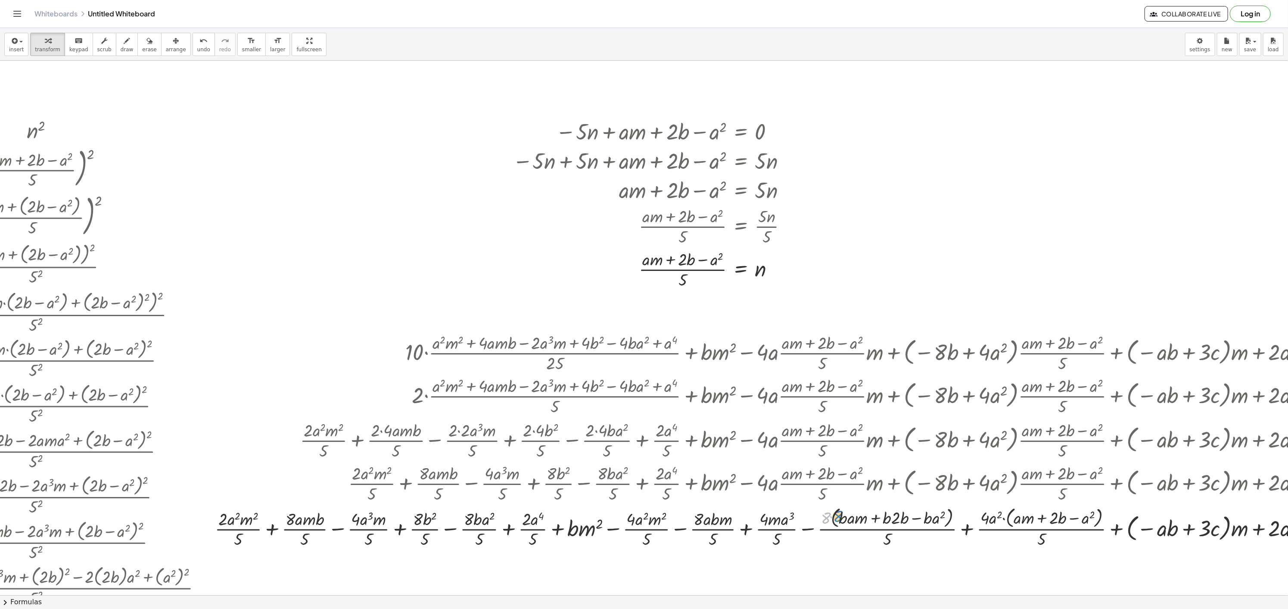
drag, startPoint x: 830, startPoint y: 517, endPoint x: 840, endPoint y: 516, distance: 10.4
click at [840, 516] on div at bounding box center [825, 527] width 1229 height 46
drag, startPoint x: 827, startPoint y: 523, endPoint x: 841, endPoint y: 518, distance: 15.7
click at [841, 518] on div at bounding box center [825, 527] width 1229 height 46
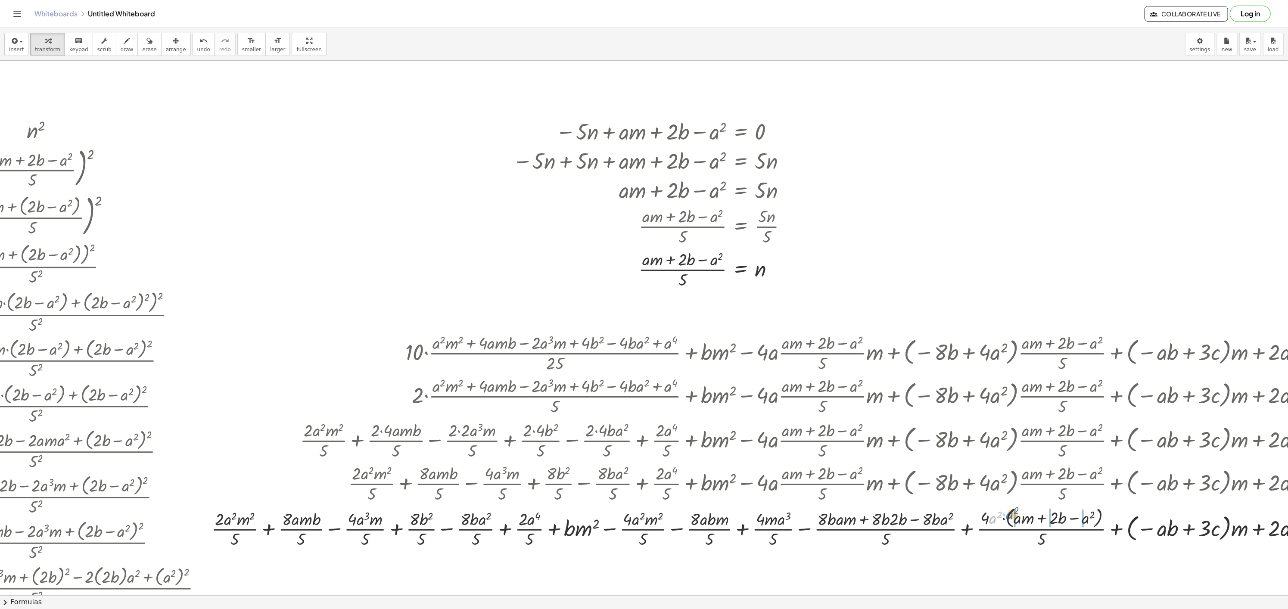
drag, startPoint x: 996, startPoint y: 515, endPoint x: 1016, endPoint y: 510, distance: 21.4
click at [1016, 510] on div at bounding box center [823, 527] width 1232 height 46
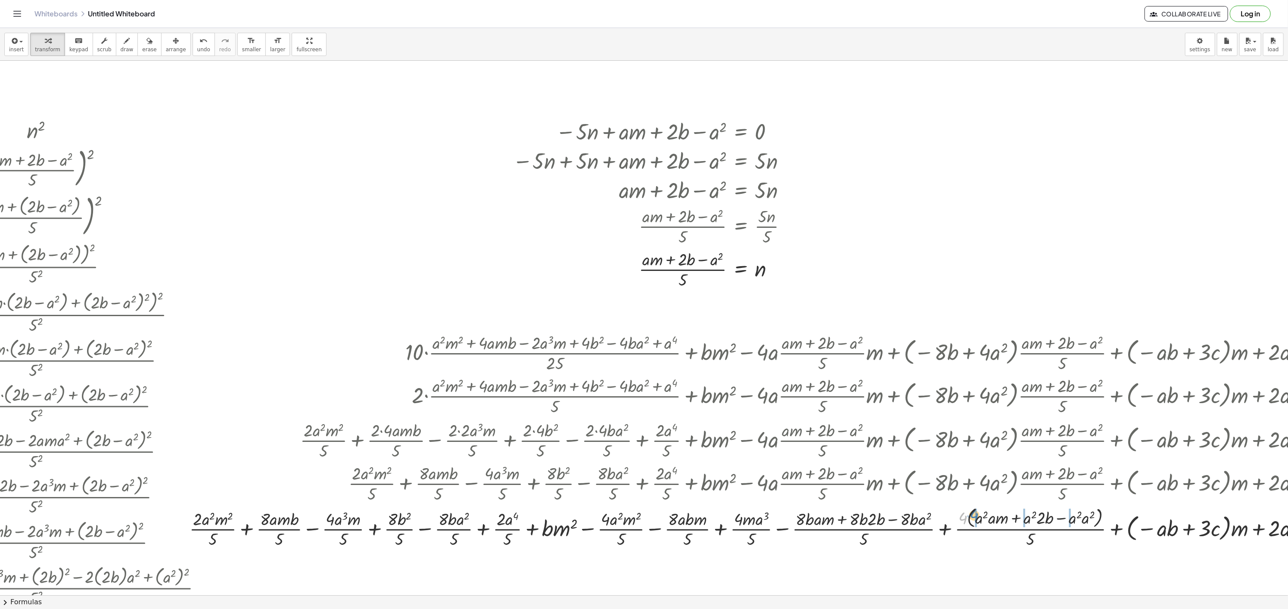
drag, startPoint x: 963, startPoint y: 523, endPoint x: 975, endPoint y: 521, distance: 11.9
drag, startPoint x: 880, startPoint y: 519, endPoint x: 854, endPoint y: 523, distance: 25.9
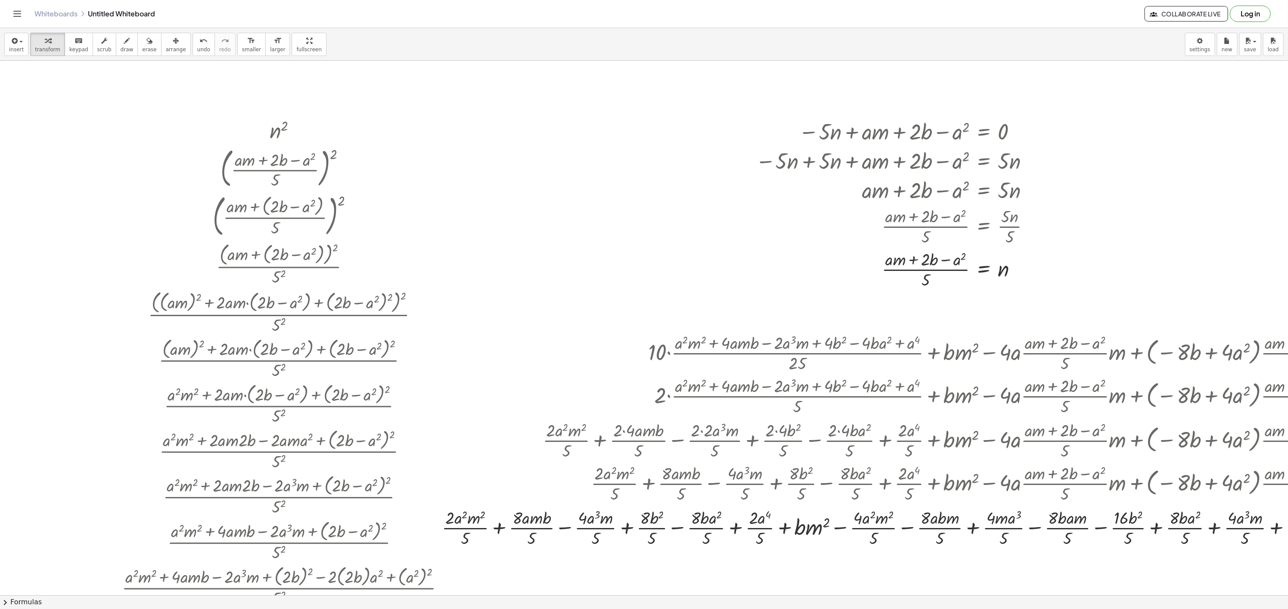
scroll to position [0, 411]
